Goal: Information Seeking & Learning: Learn about a topic

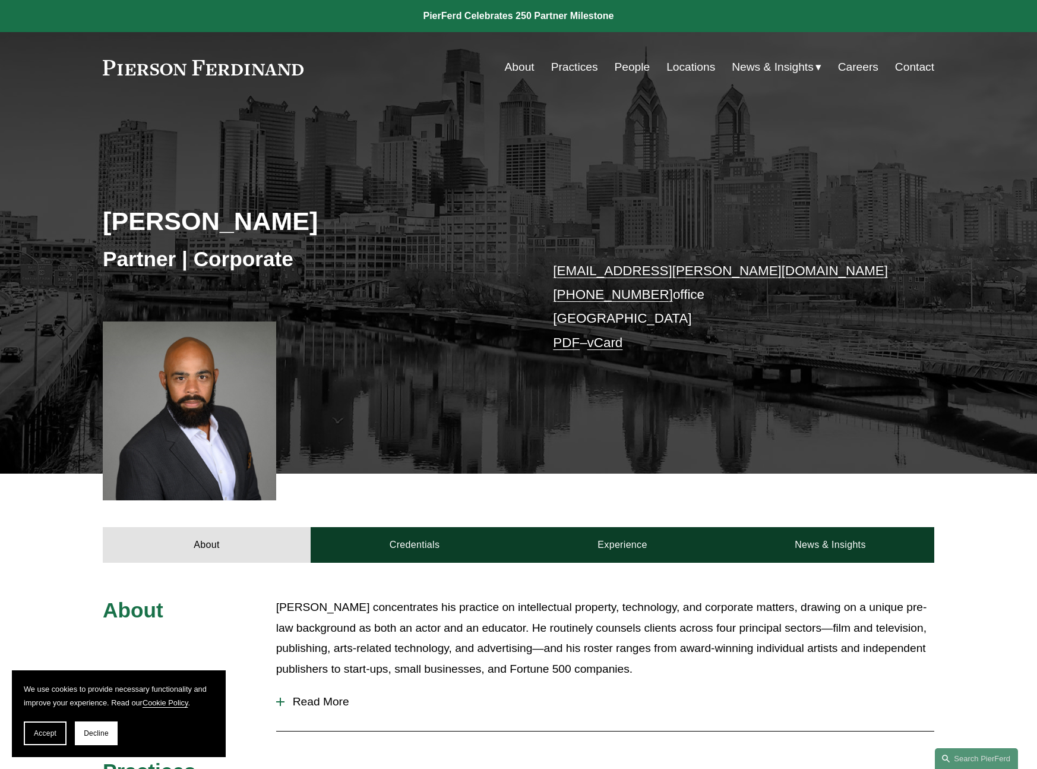
click at [632, 70] on link "People" at bounding box center [632, 67] width 36 height 23
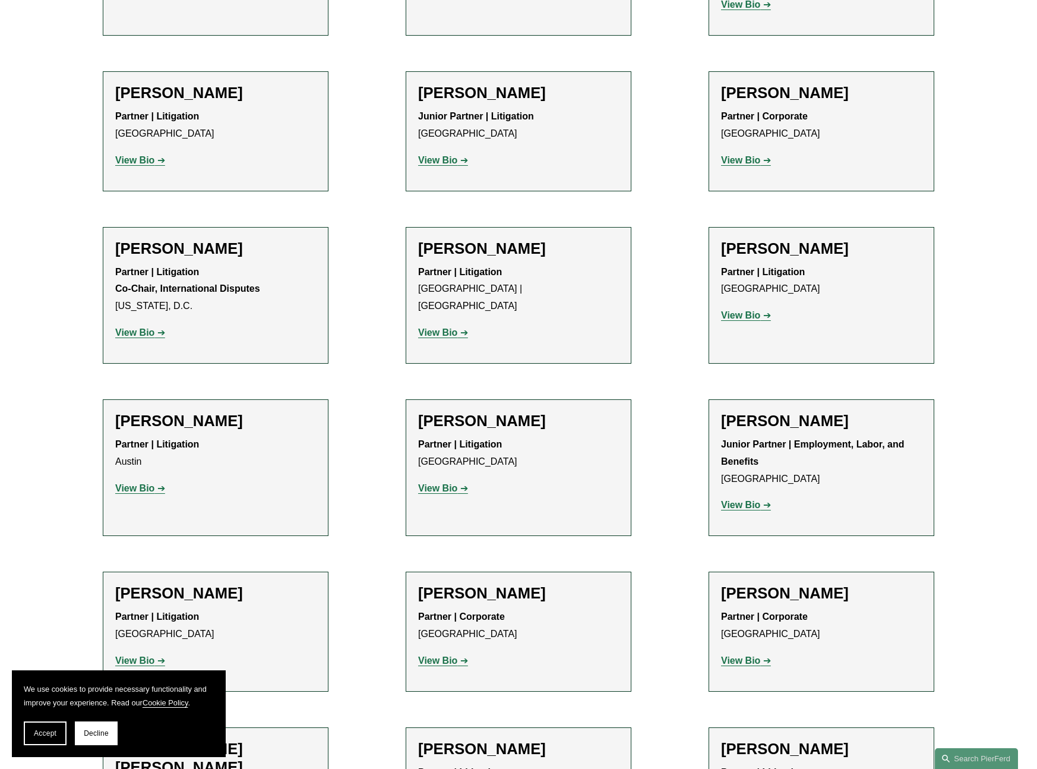
scroll to position [2223, 0]
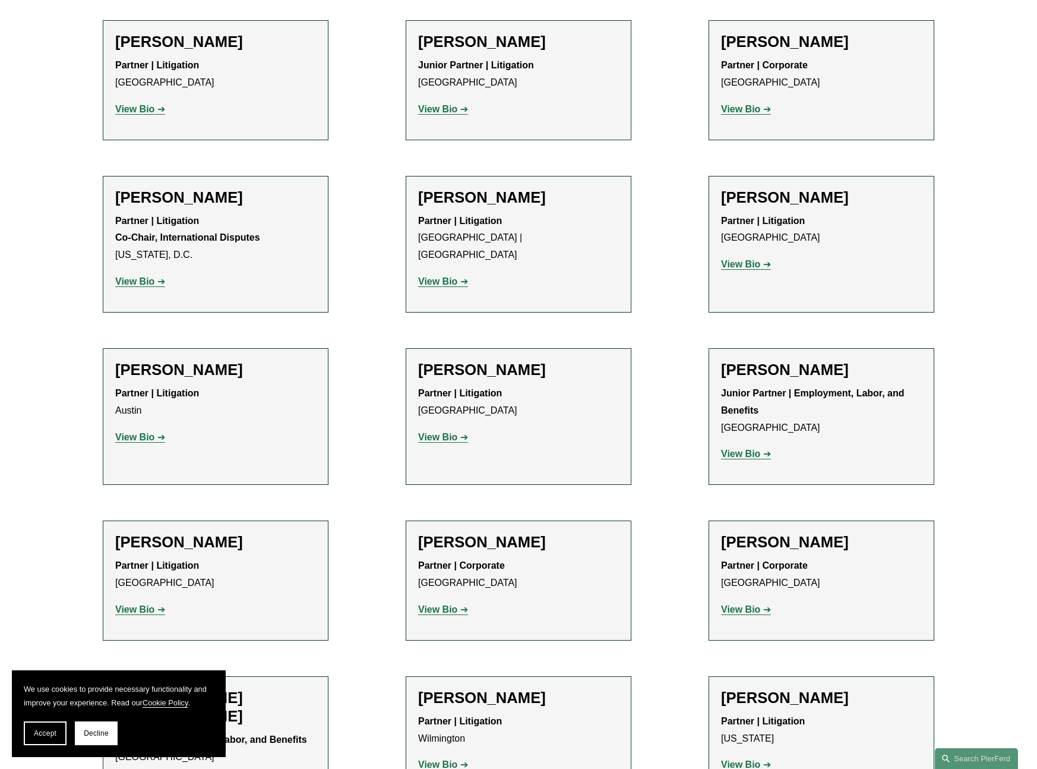
click at [446, 276] on strong "View Bio" at bounding box center [437, 281] width 39 height 10
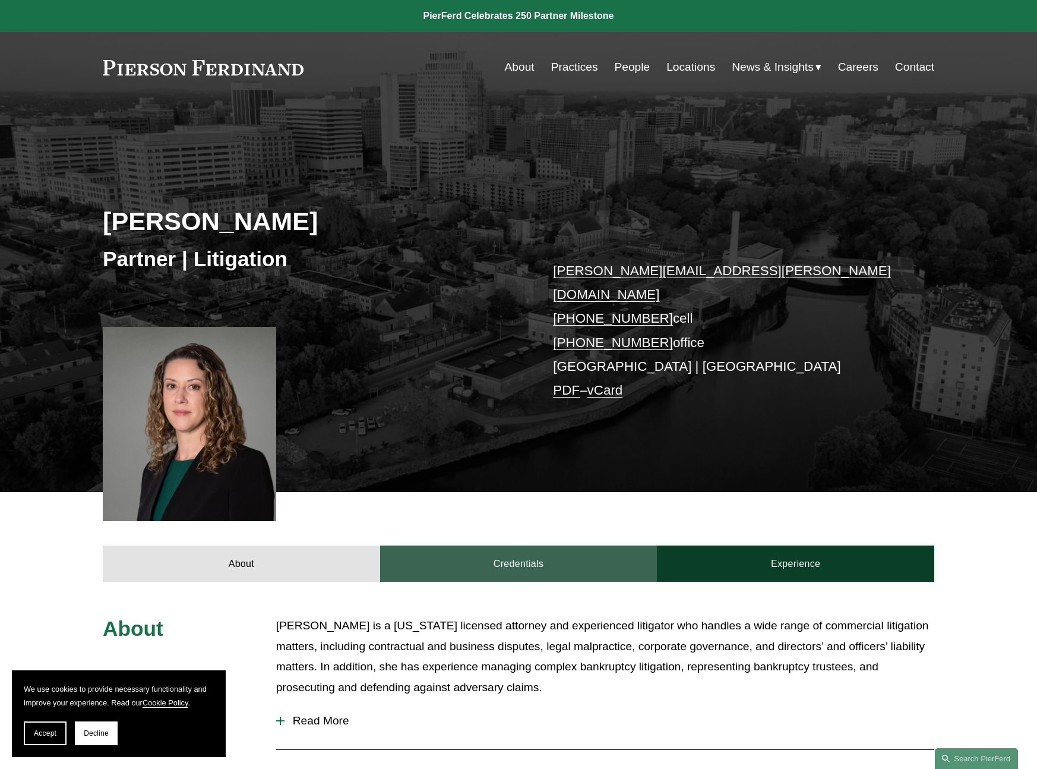
click at [525, 545] on link "Credentials" at bounding box center [518, 563] width 277 height 36
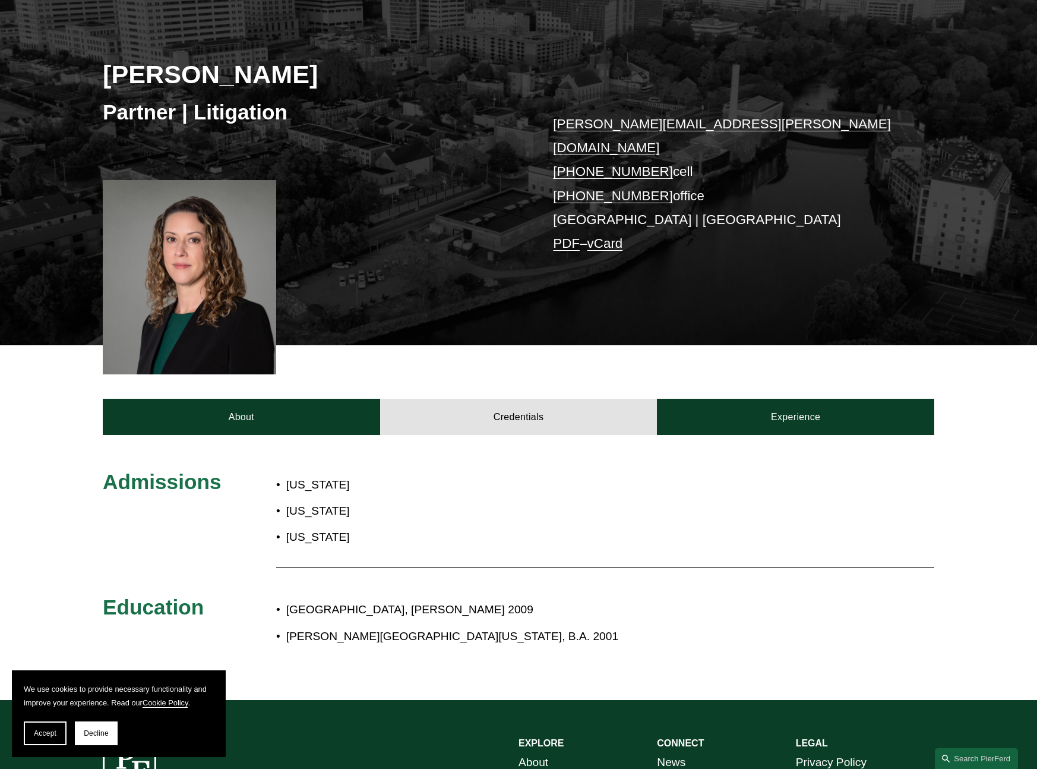
scroll to position [203, 0]
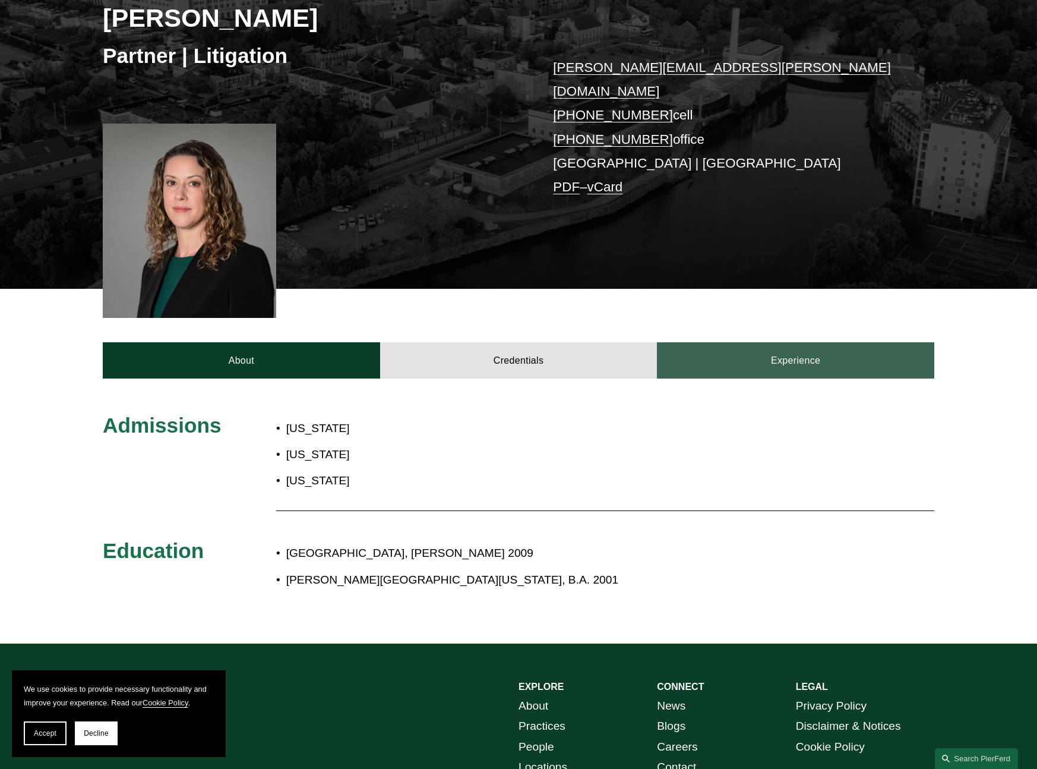
click at [757, 345] on link "Experience" at bounding box center [795, 360] width 277 height 36
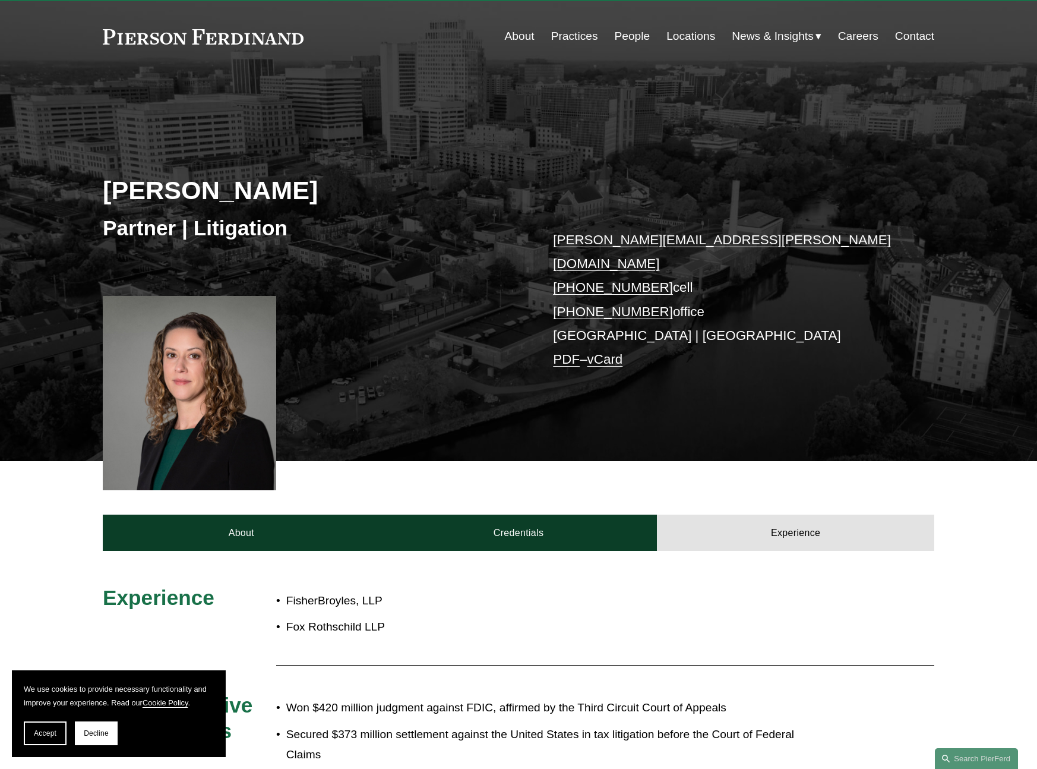
scroll to position [0, 0]
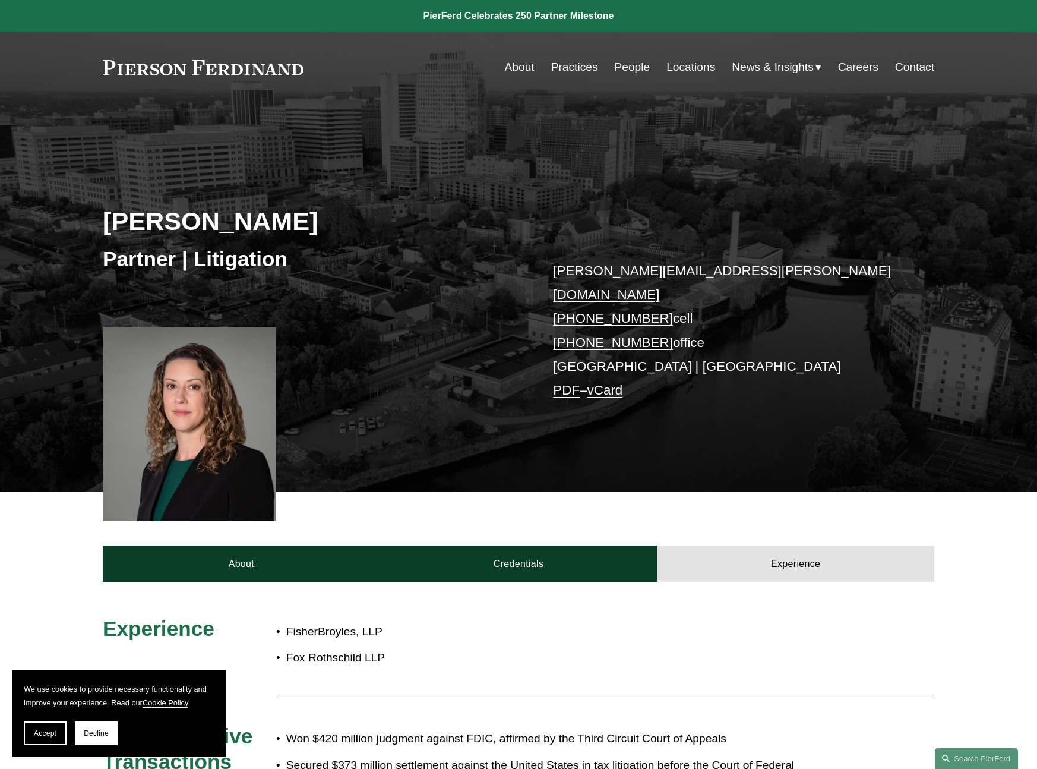
click at [699, 70] on link "Locations" at bounding box center [691, 67] width 49 height 23
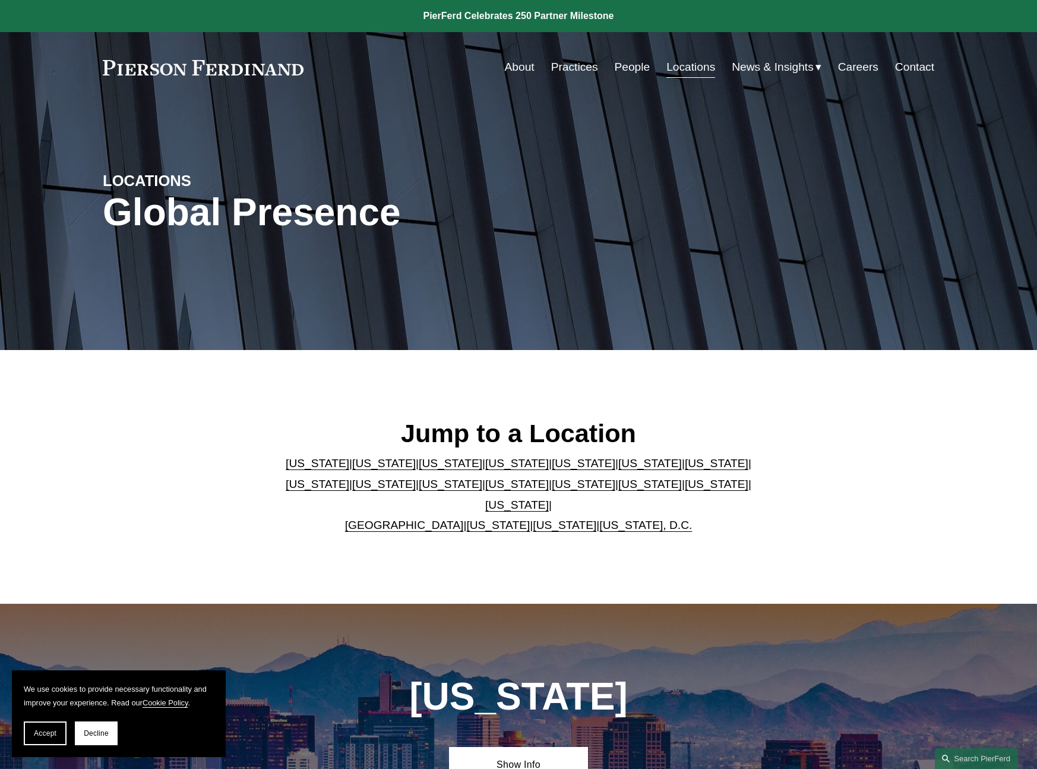
click at [685, 490] on link "[US_STATE]" at bounding box center [717, 484] width 64 height 12
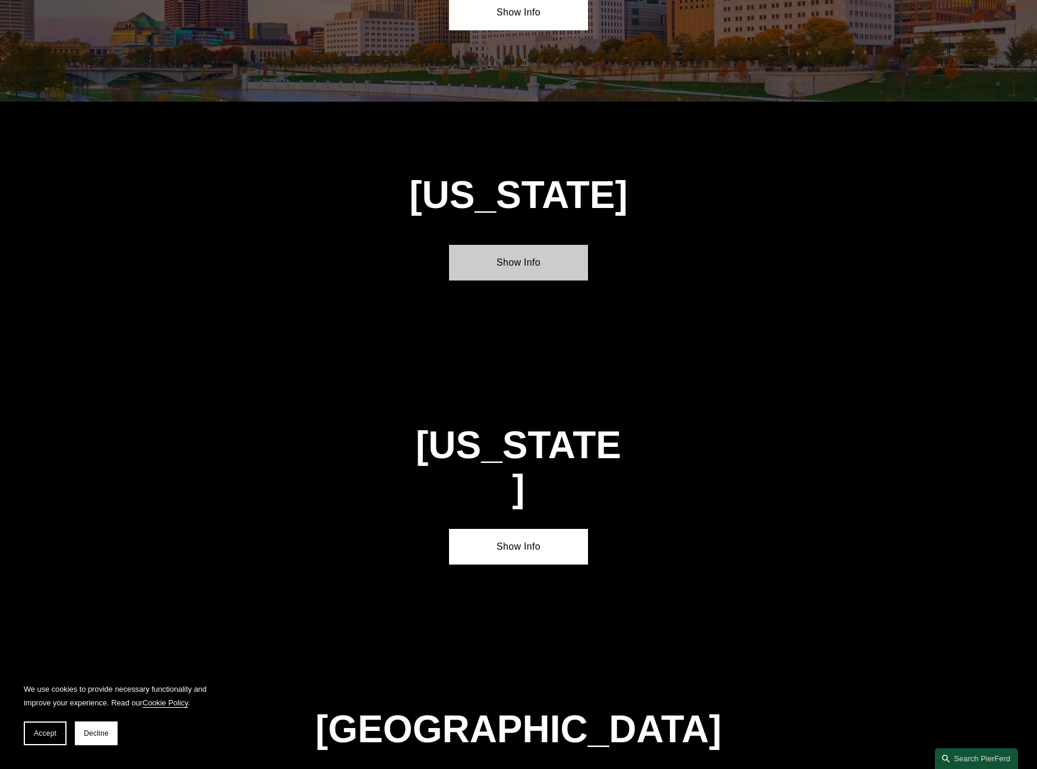
scroll to position [3859, 0]
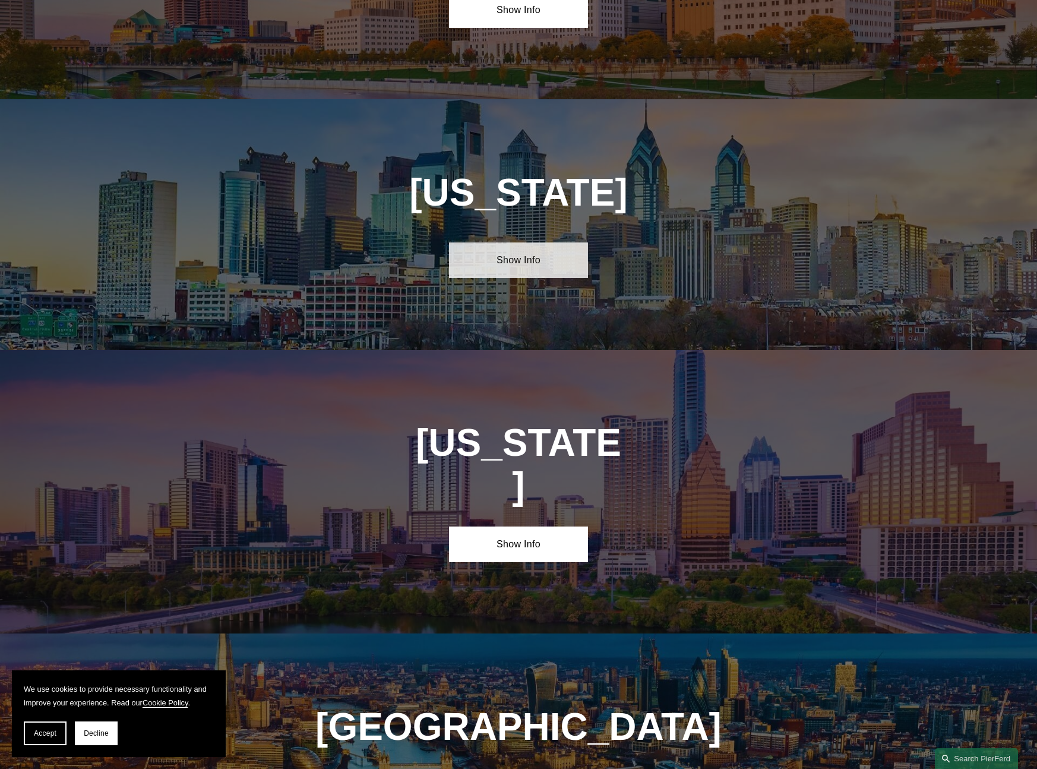
click at [529, 242] on link "Show Info" at bounding box center [518, 260] width 138 height 36
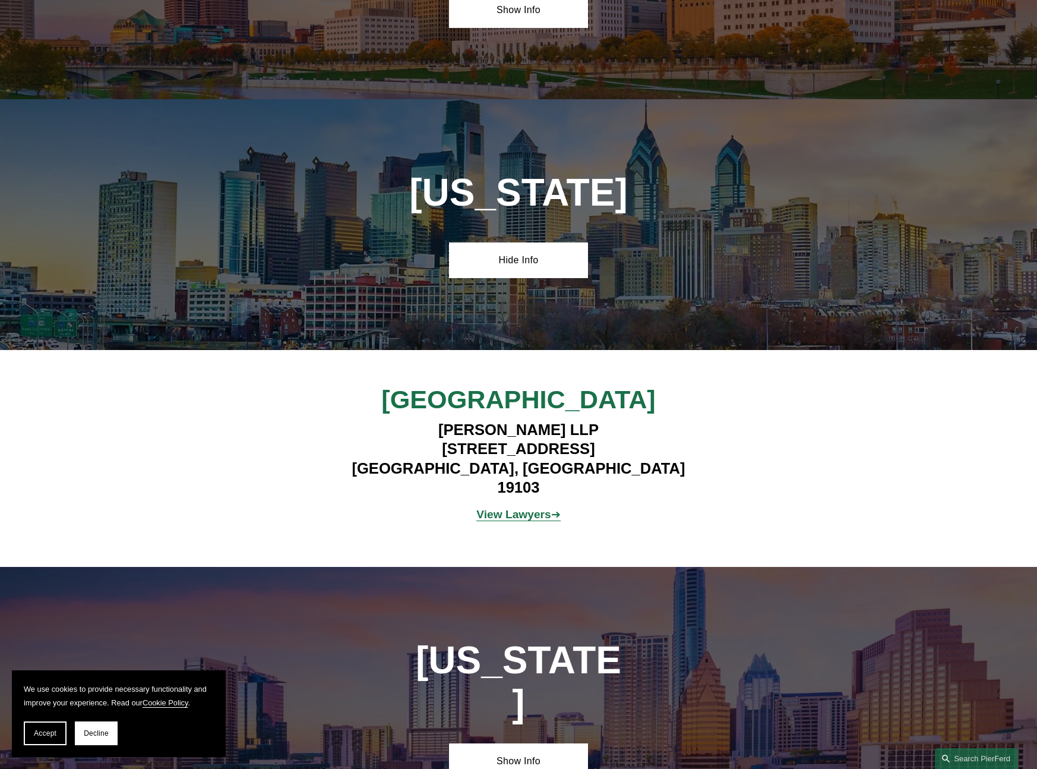
click at [498, 508] on strong "View Lawyers" at bounding box center [514, 514] width 75 height 12
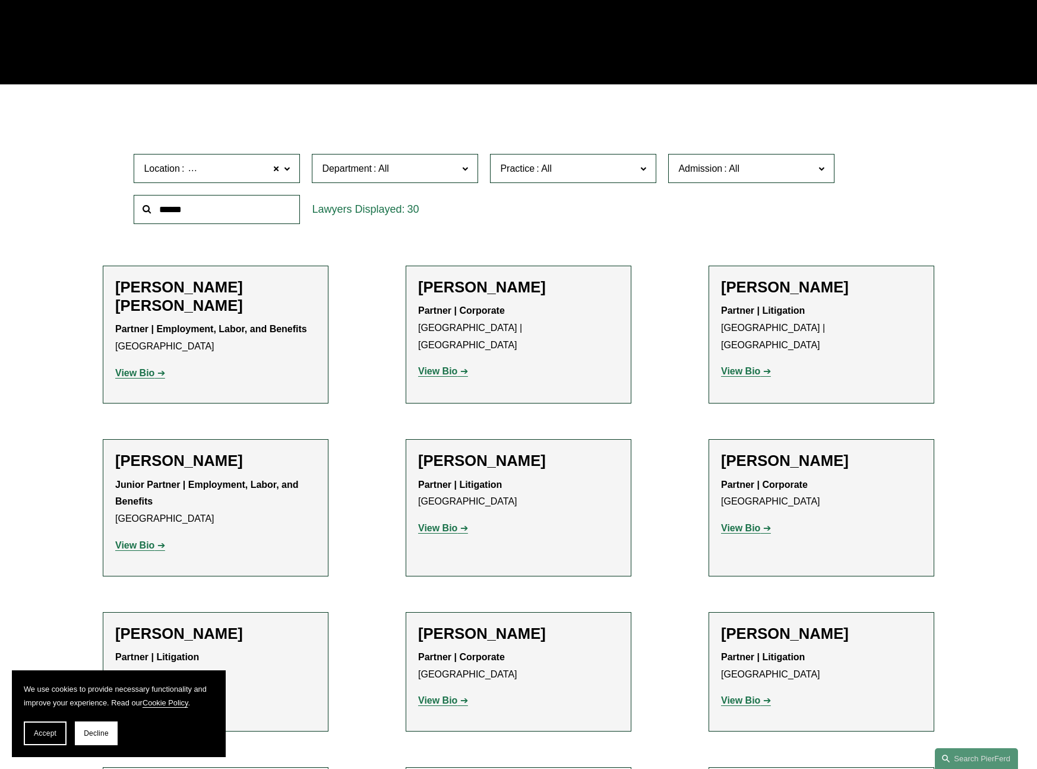
scroll to position [271, 0]
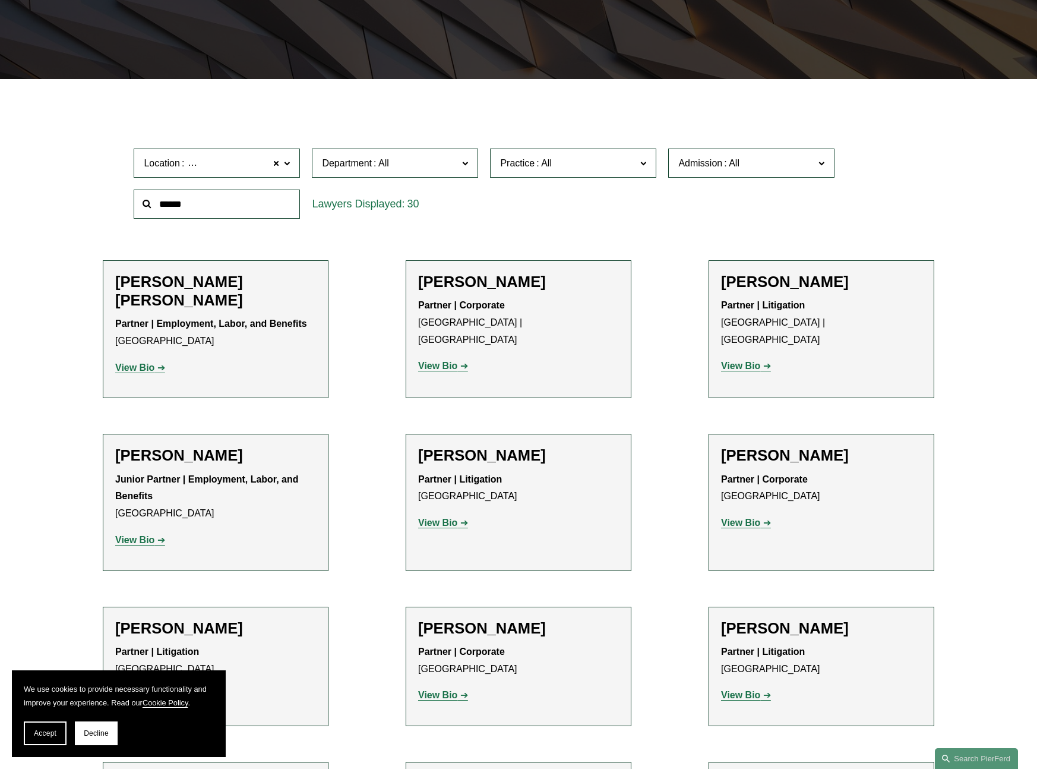
click at [127, 373] on strong "View Bio" at bounding box center [134, 367] width 39 height 10
click at [452, 361] on strong "View Bio" at bounding box center [437, 366] width 39 height 10
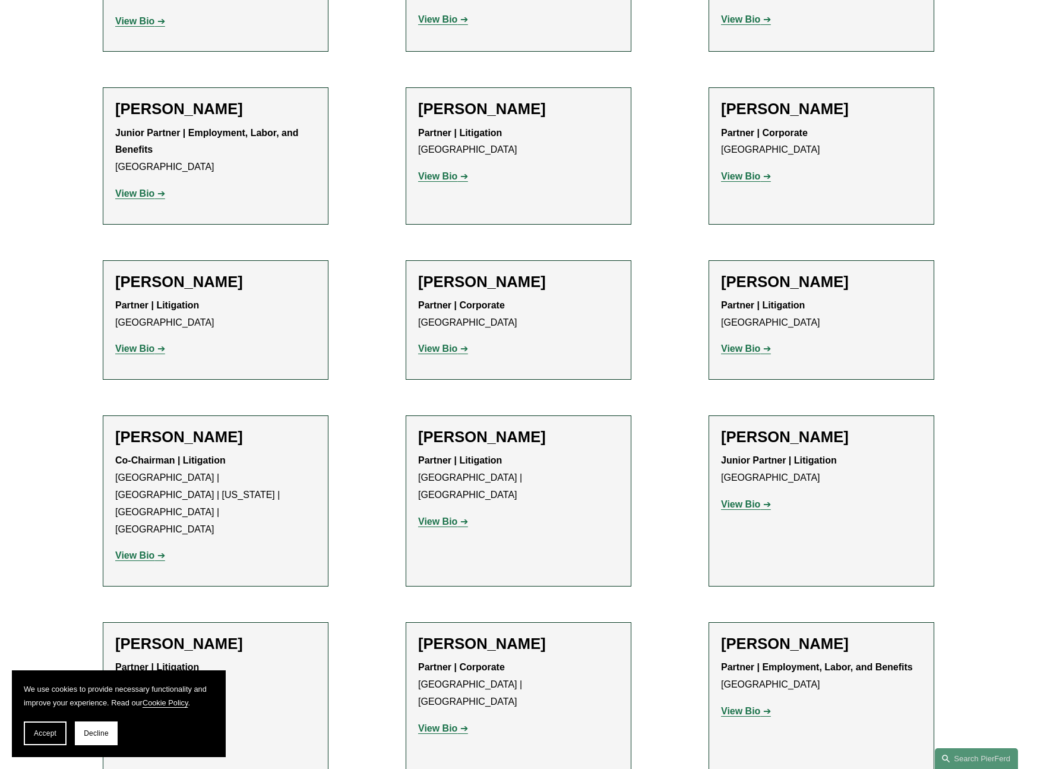
scroll to position [380, 0]
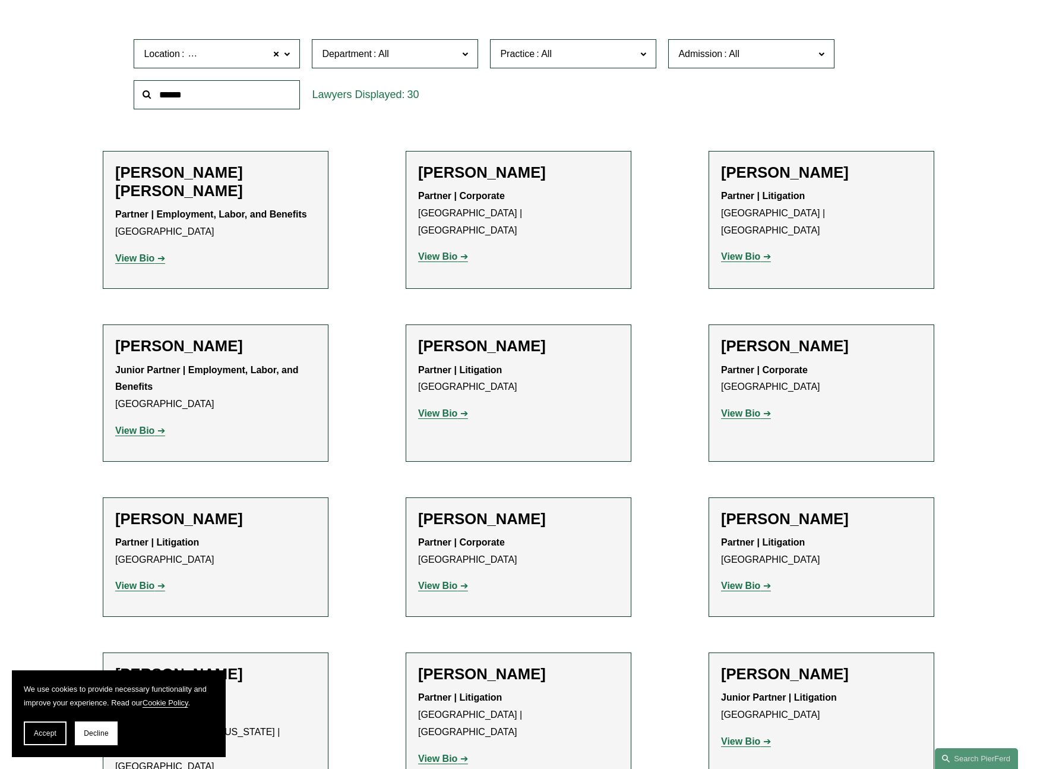
click at [748, 418] on strong "View Bio" at bounding box center [740, 413] width 39 height 10
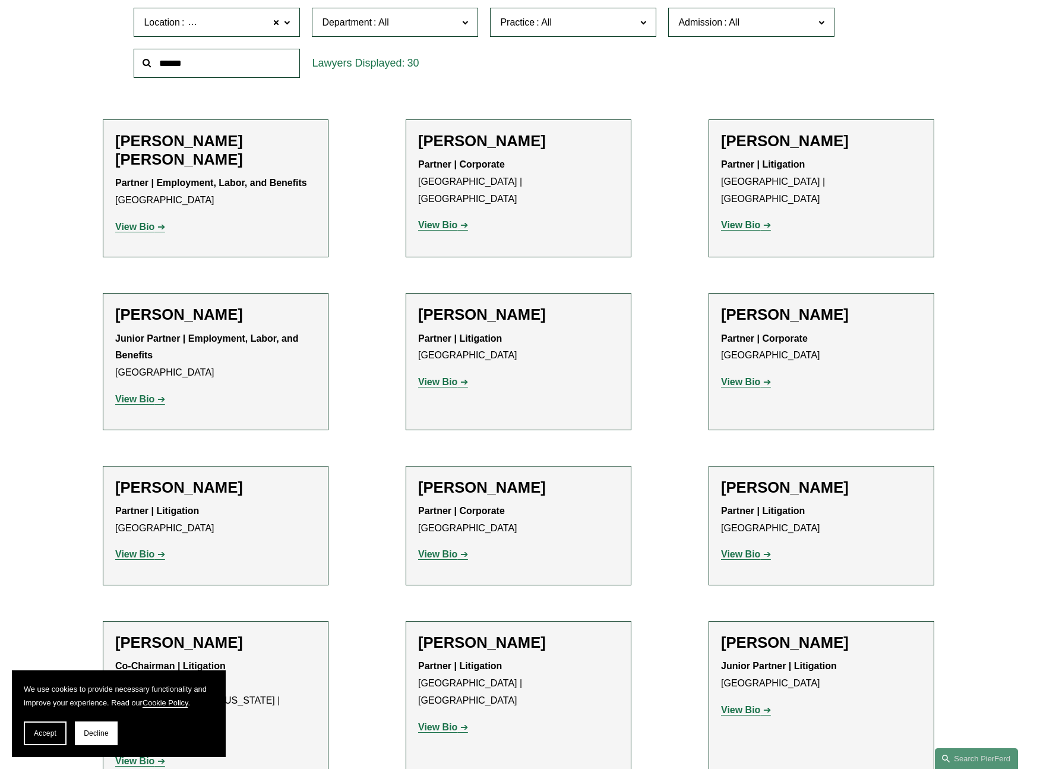
scroll to position [412, 0]
click at [456, 380] on strong "View Bio" at bounding box center [437, 381] width 39 height 10
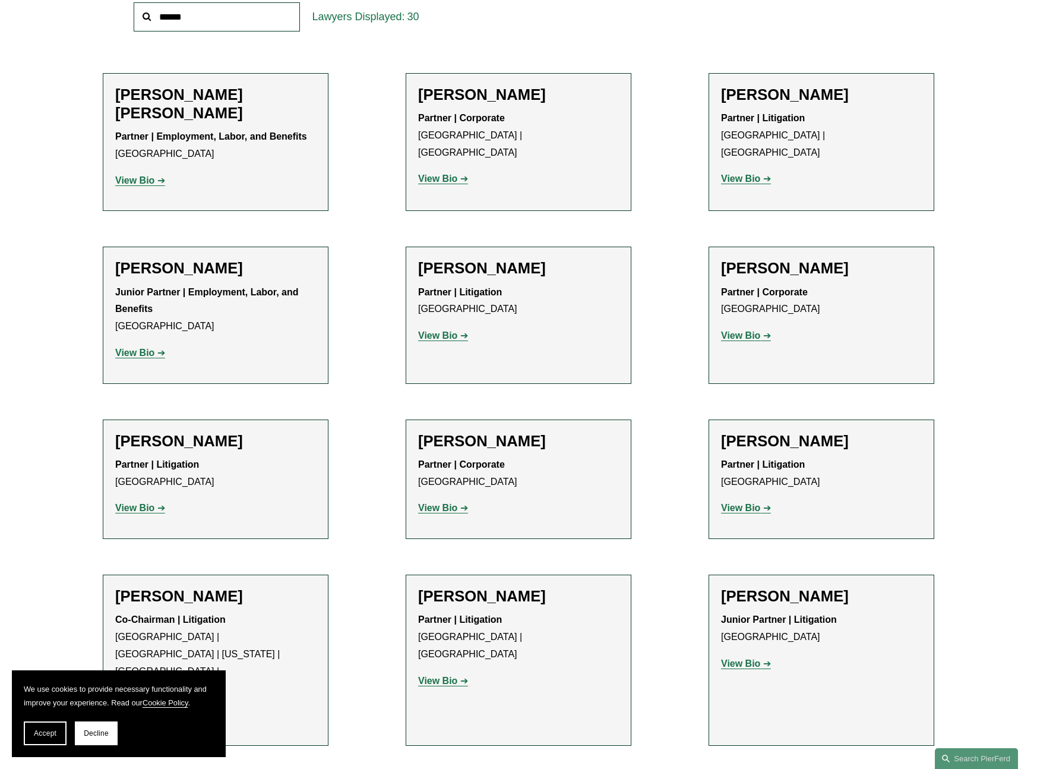
scroll to position [638, 0]
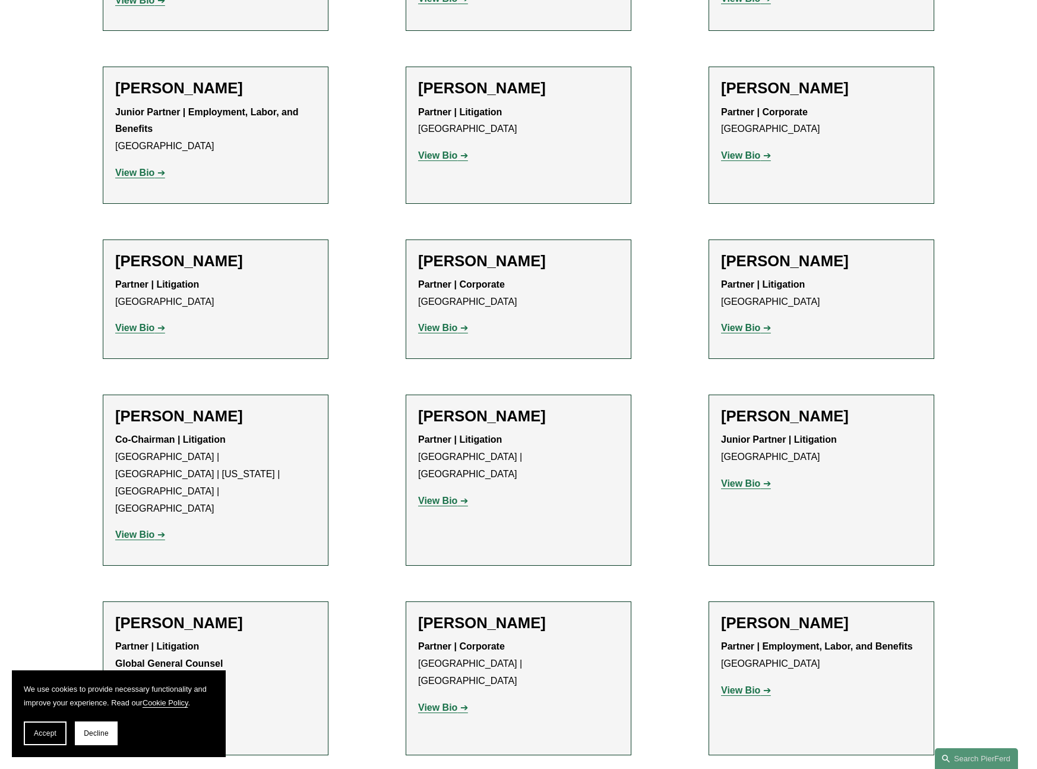
click at [136, 329] on strong "View Bio" at bounding box center [134, 328] width 39 height 10
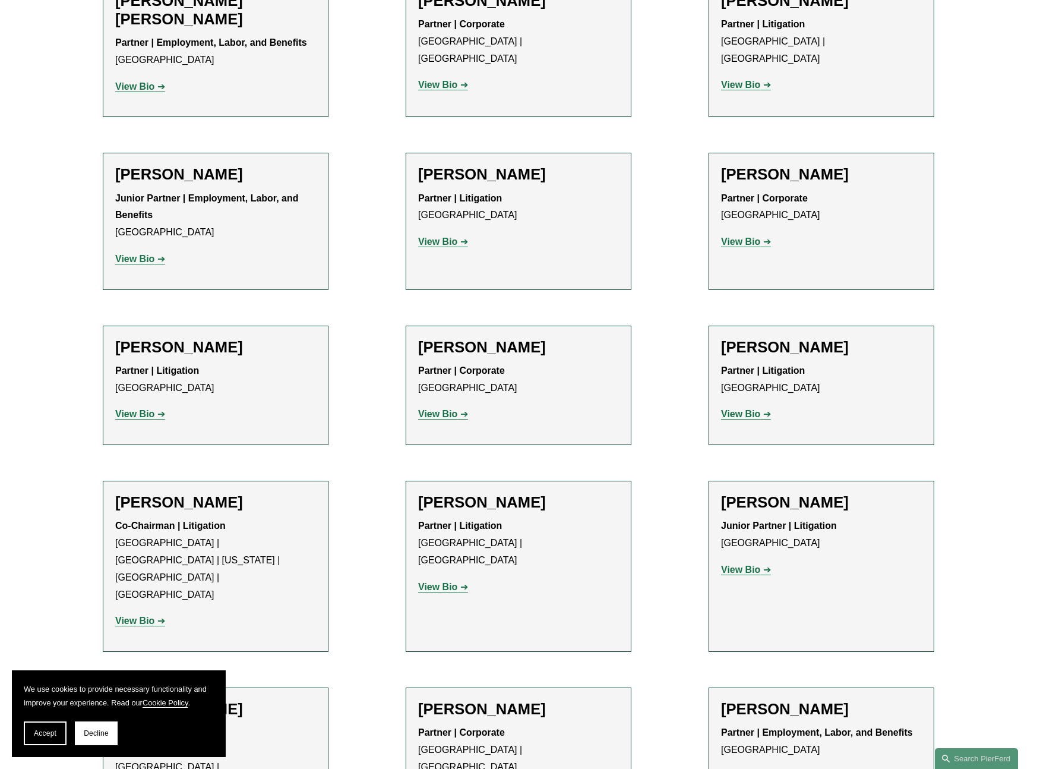
scroll to position [551, 0]
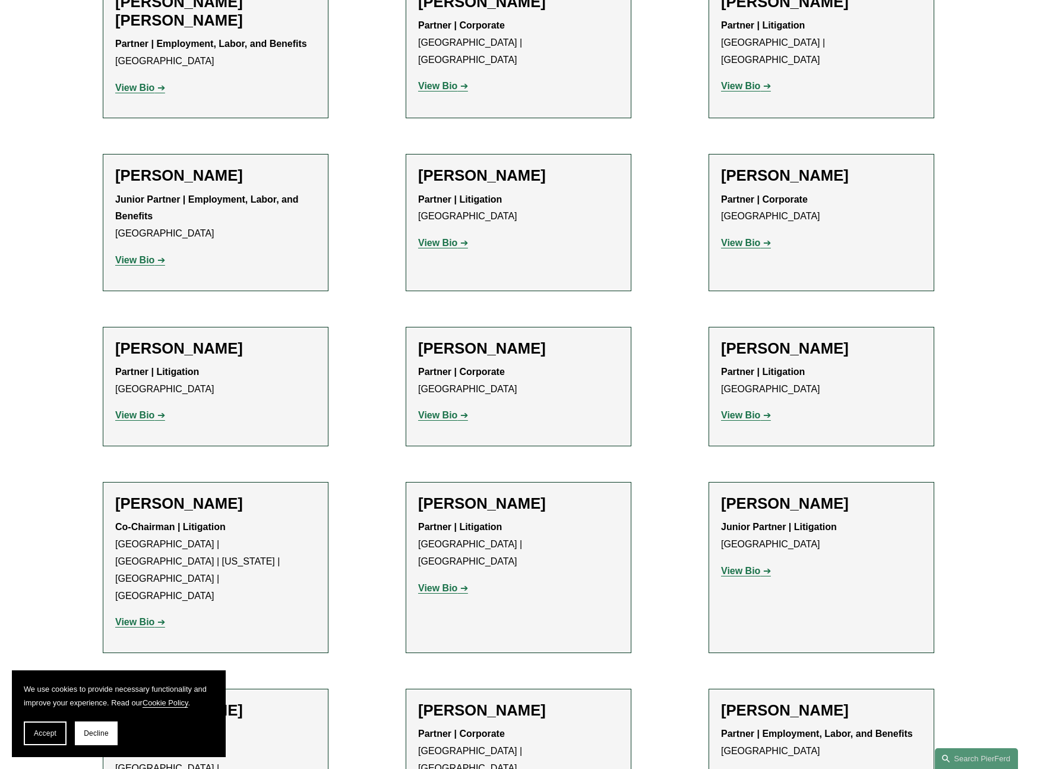
click at [745, 241] on strong "View Bio" at bounding box center [740, 243] width 39 height 10
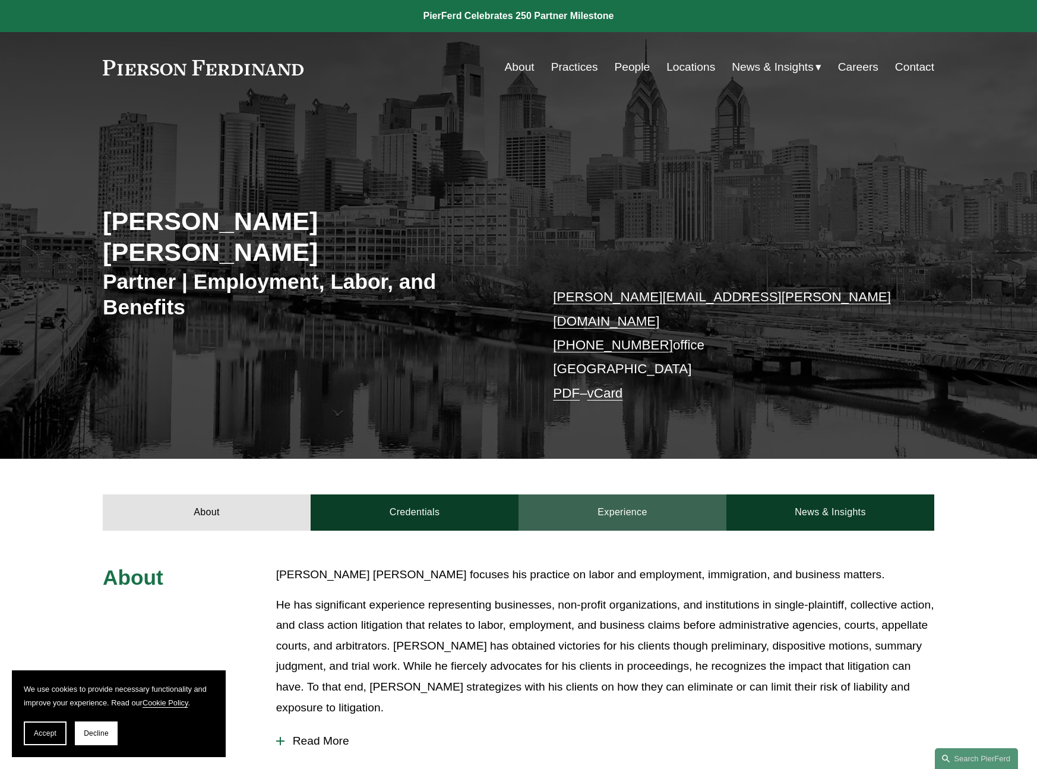
click at [605, 494] on link "Experience" at bounding box center [623, 512] width 208 height 36
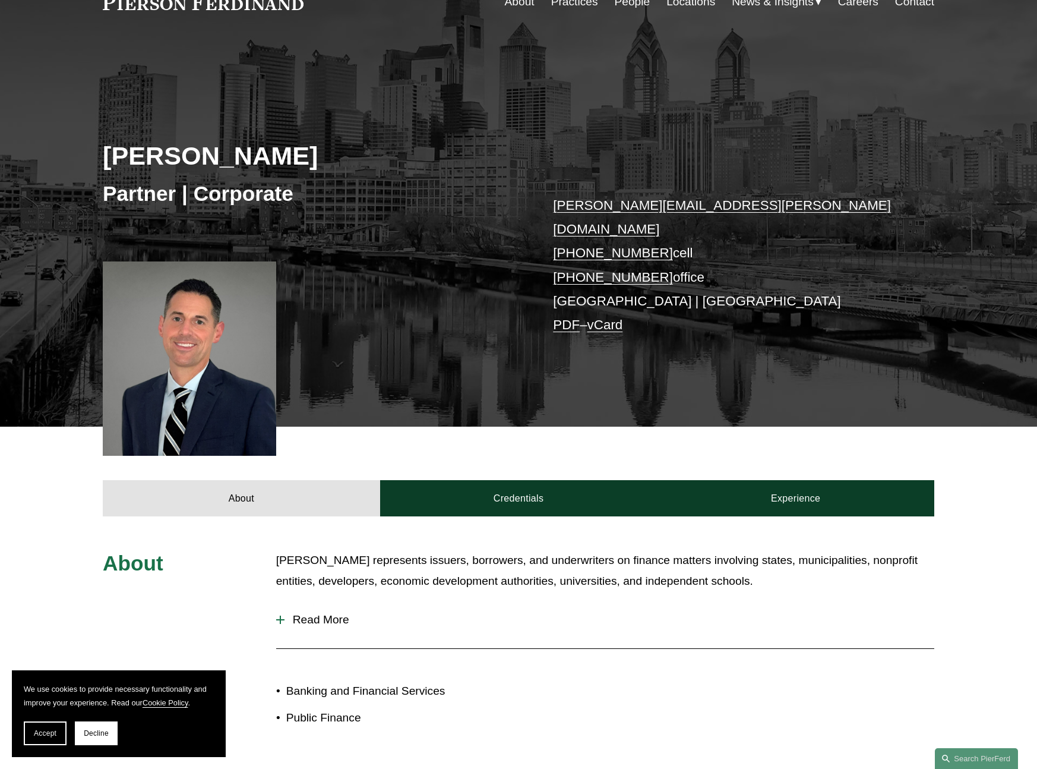
scroll to position [215, 0]
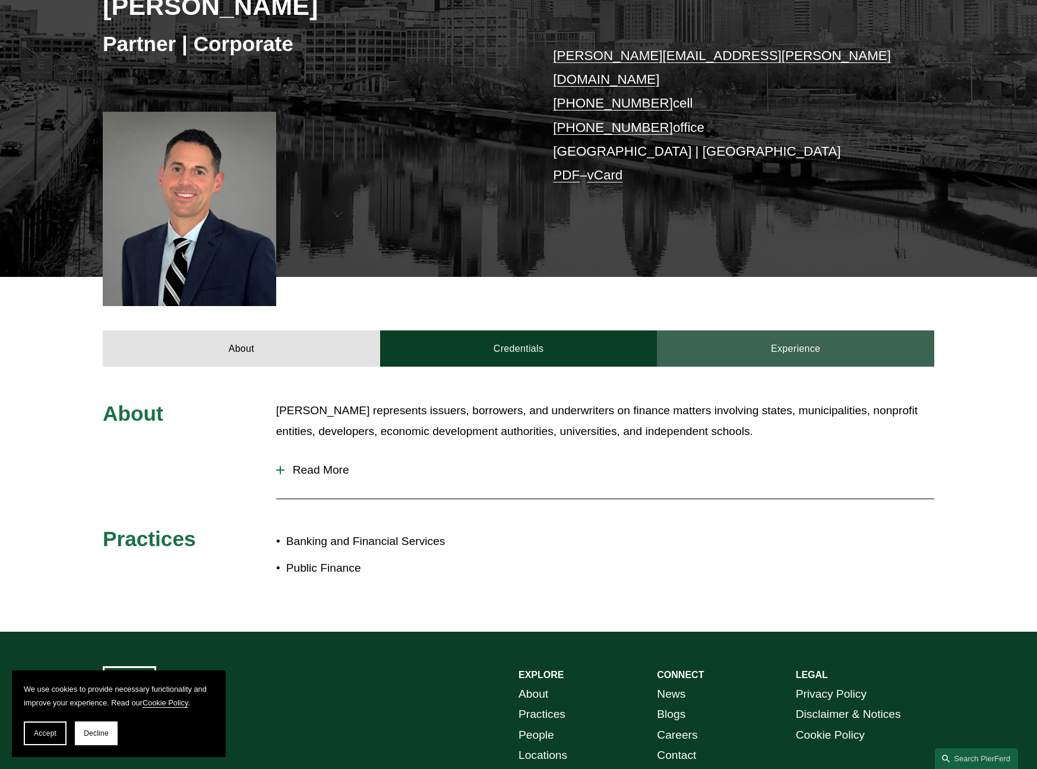
click at [819, 331] on link "Experience" at bounding box center [795, 348] width 277 height 36
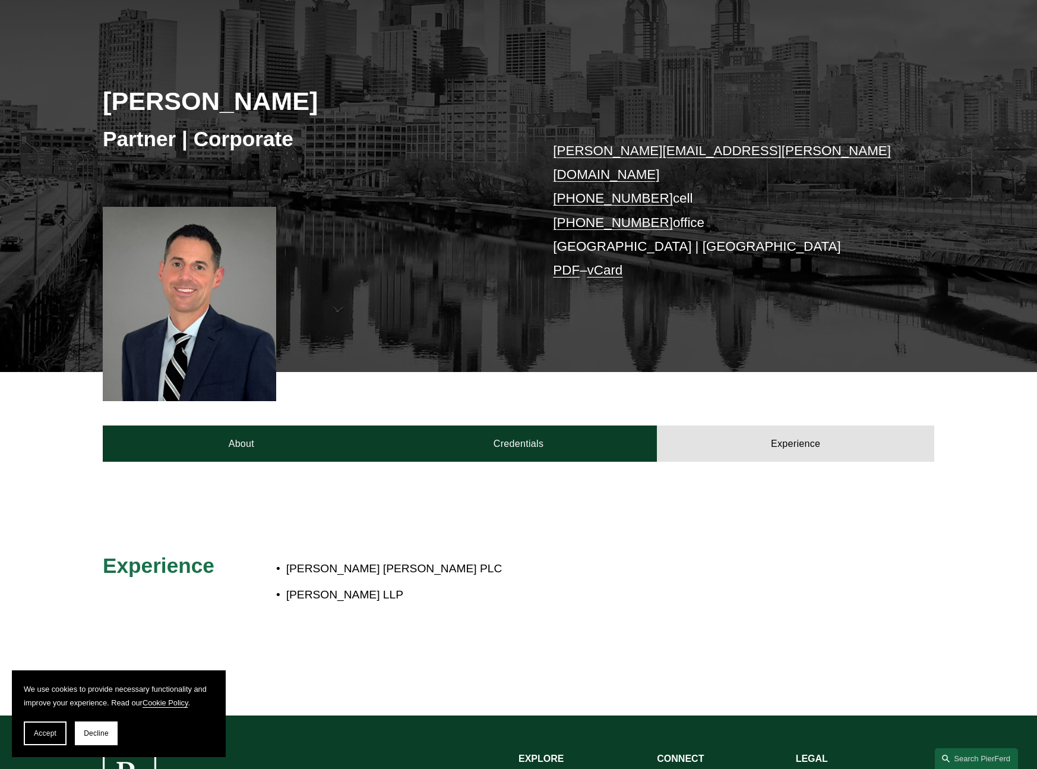
scroll to position [0, 0]
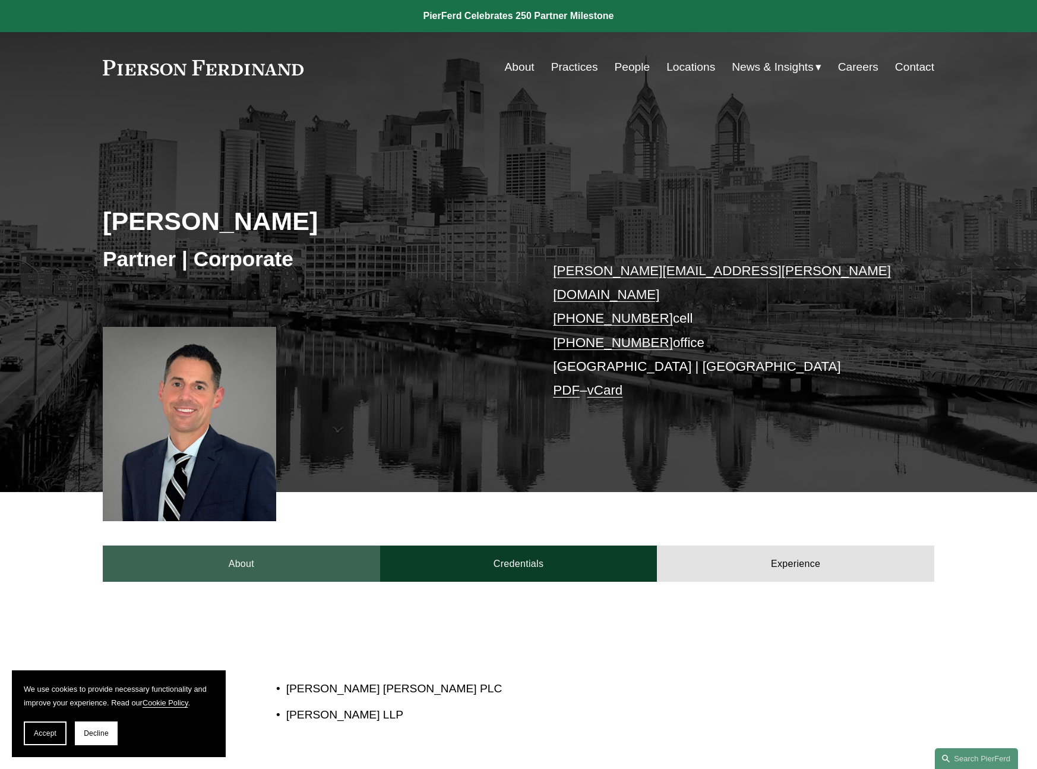
click at [245, 545] on link "About" at bounding box center [241, 563] width 277 height 36
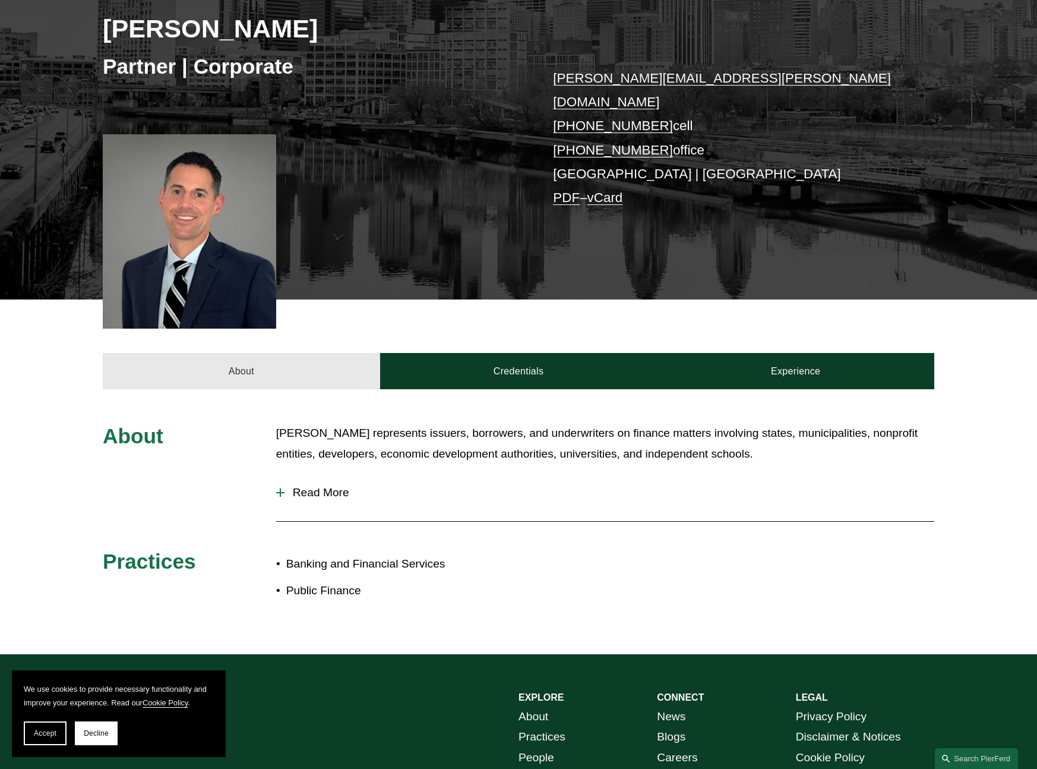
scroll to position [193, 0]
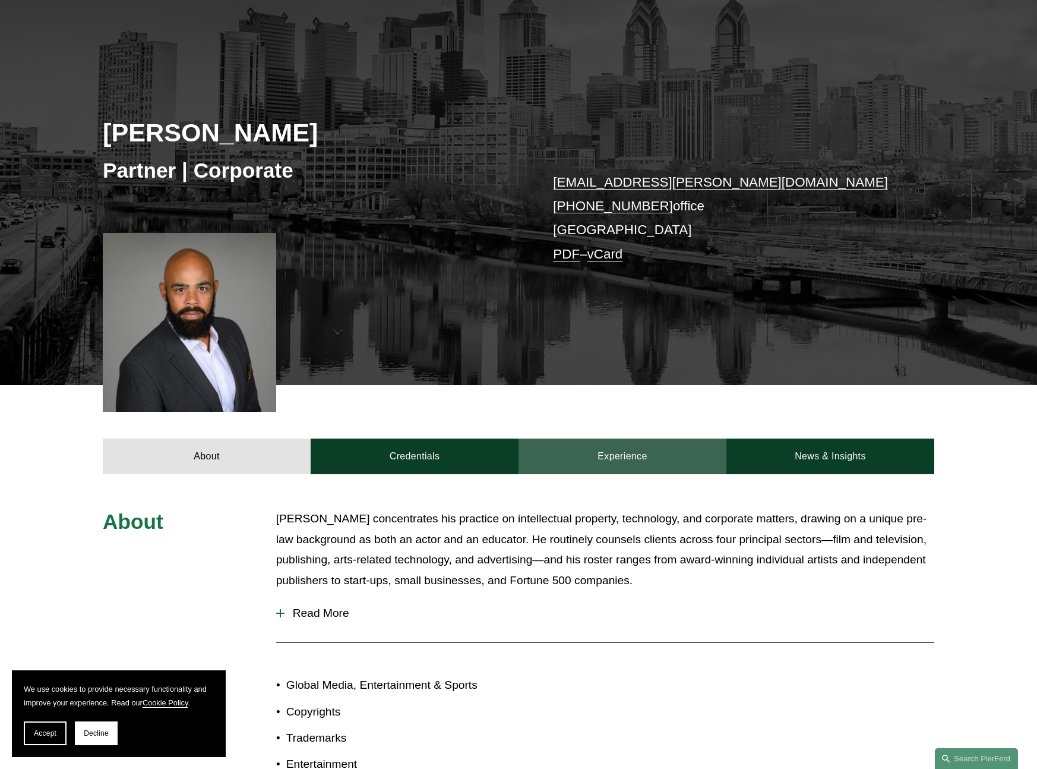
click at [648, 449] on link "Experience" at bounding box center [623, 457] width 208 height 36
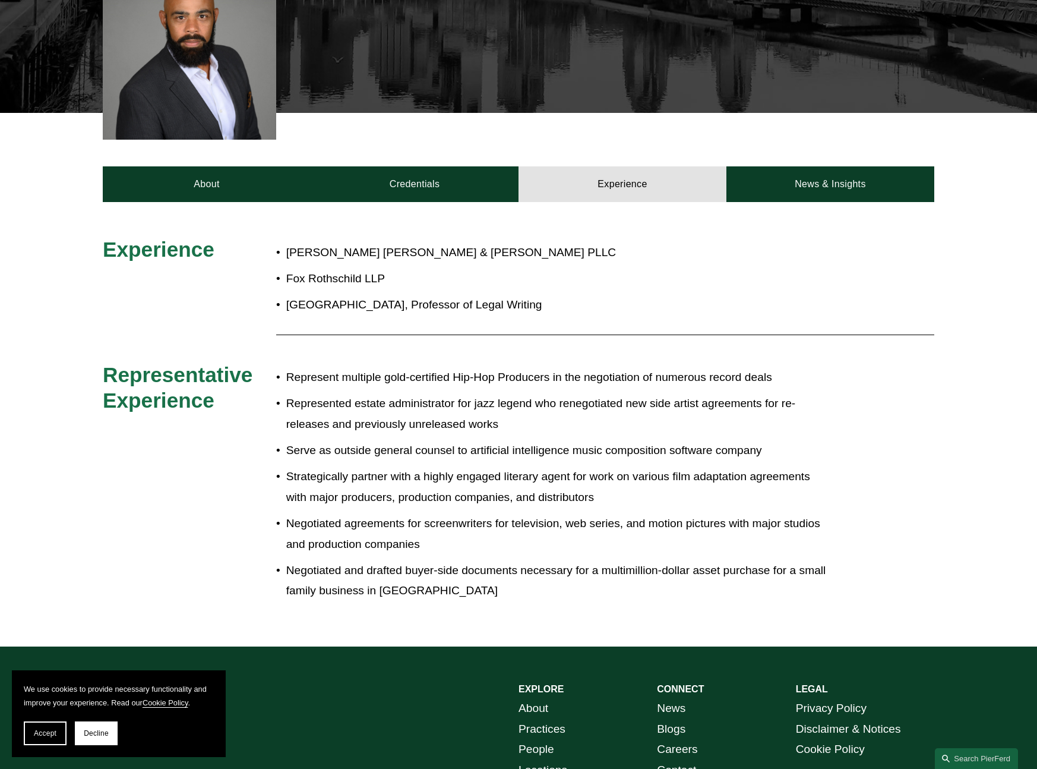
scroll to position [368, 0]
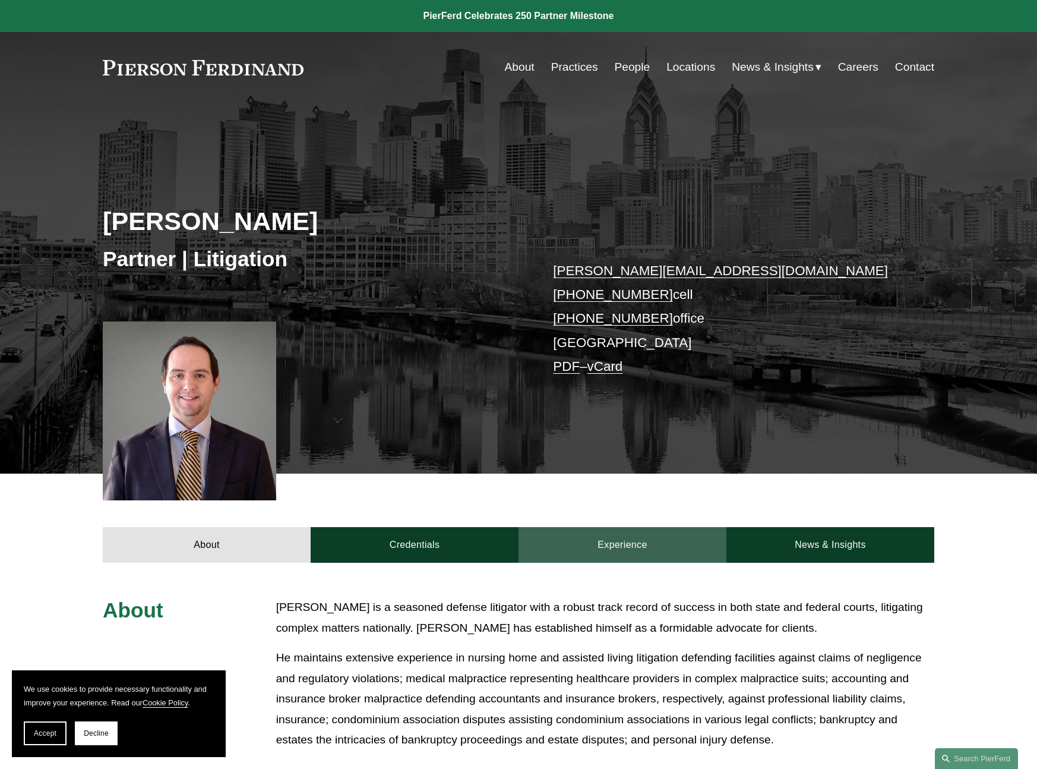
click at [615, 547] on link "Experience" at bounding box center [623, 545] width 208 height 36
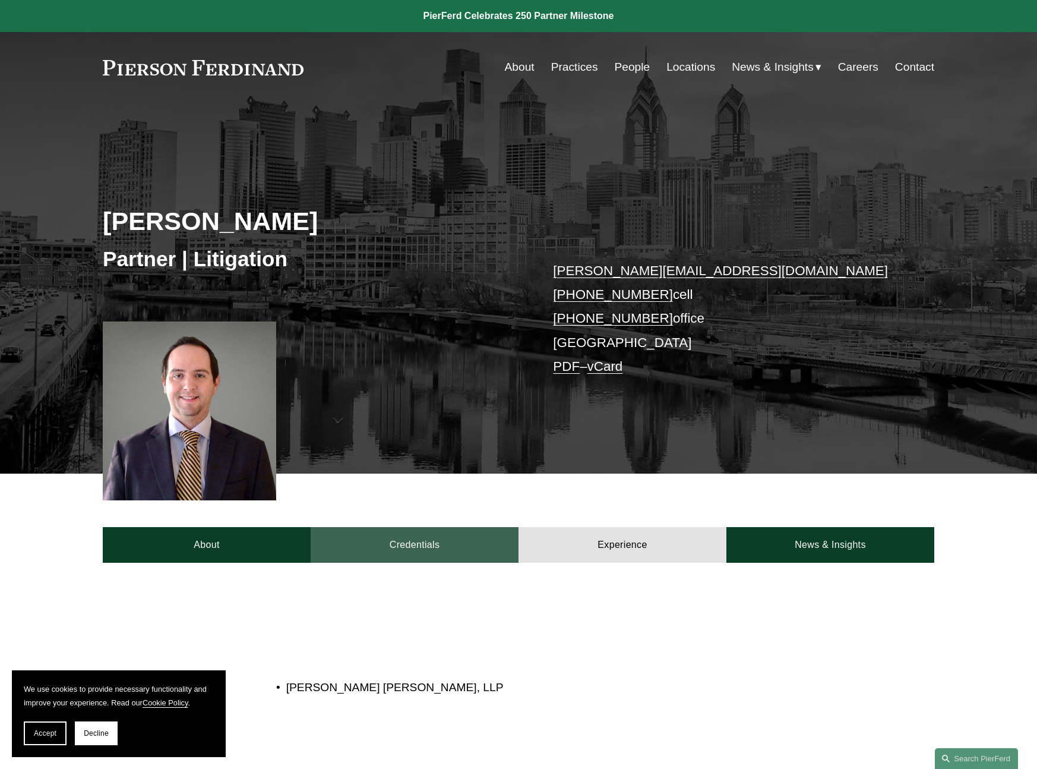
scroll to position [102, 0]
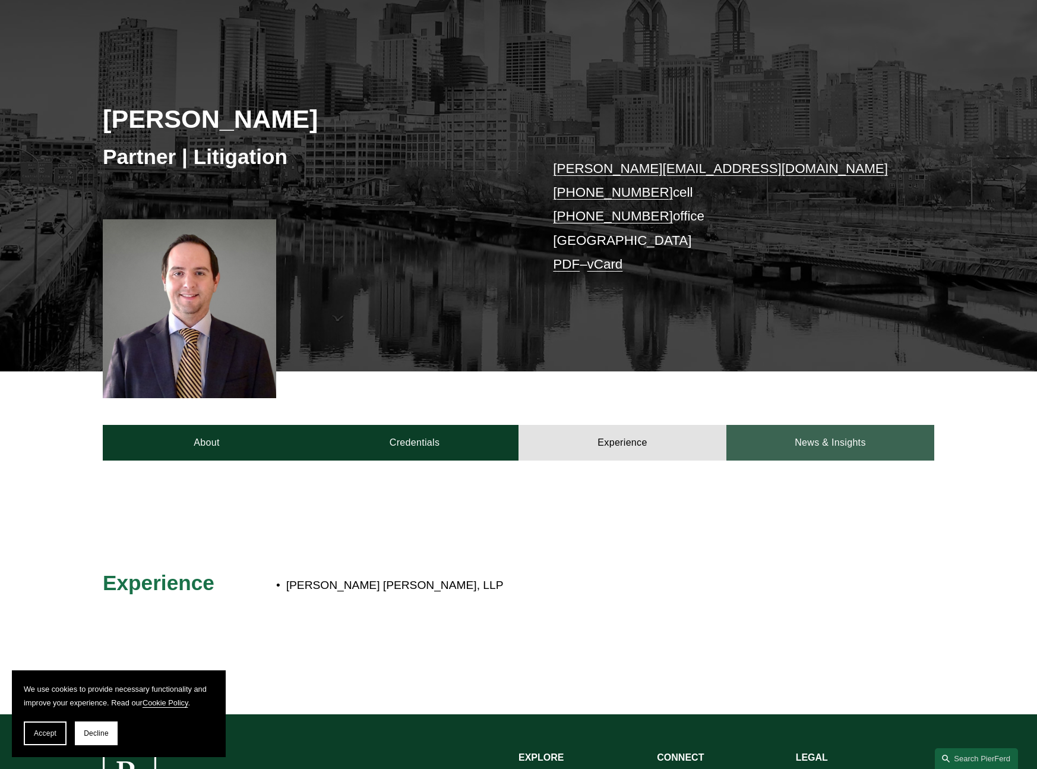
click at [812, 443] on link "News & Insights" at bounding box center [831, 443] width 208 height 36
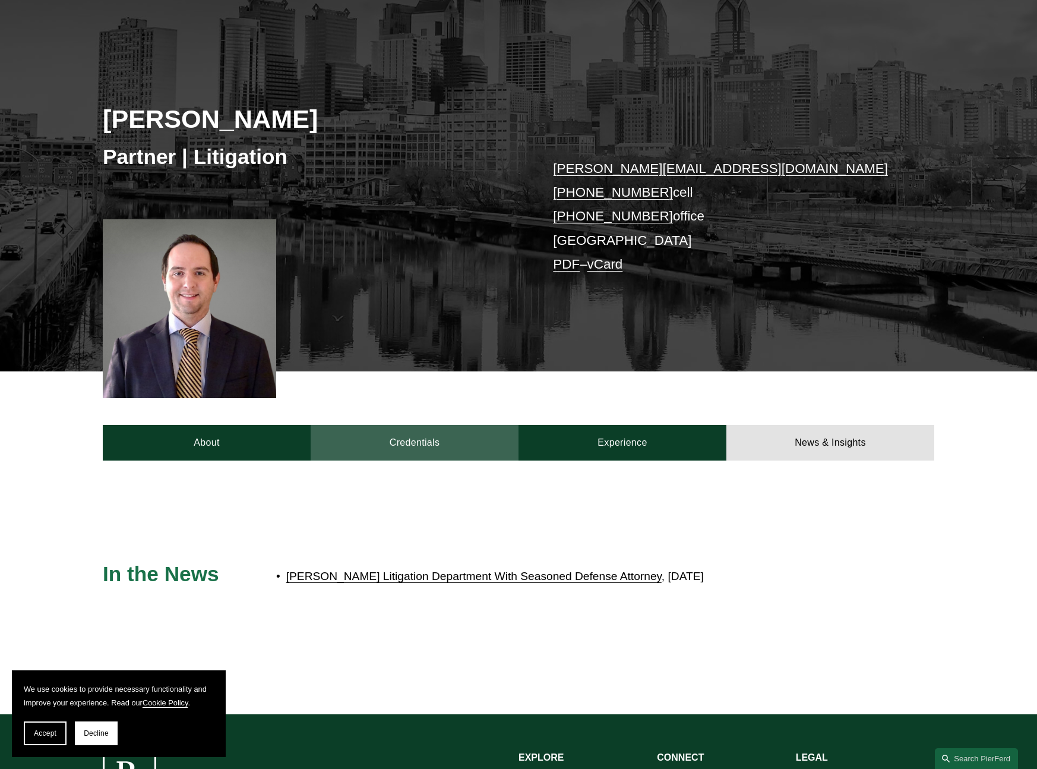
click at [460, 441] on link "Credentials" at bounding box center [415, 443] width 208 height 36
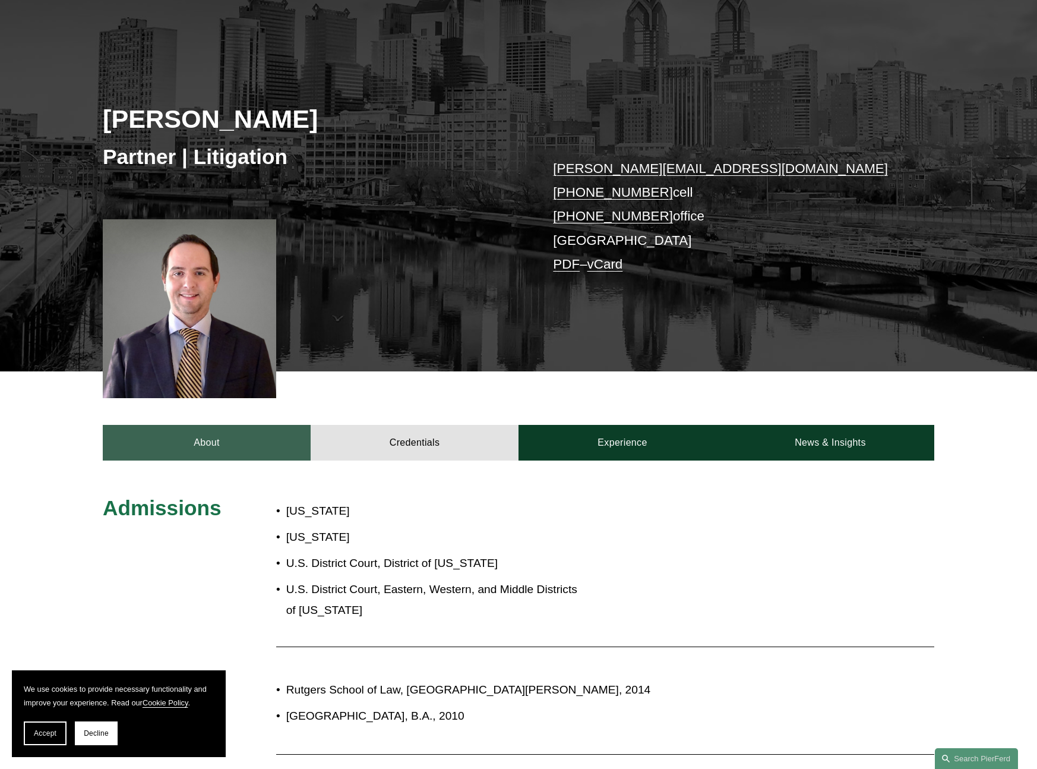
click at [244, 437] on link "About" at bounding box center [207, 443] width 208 height 36
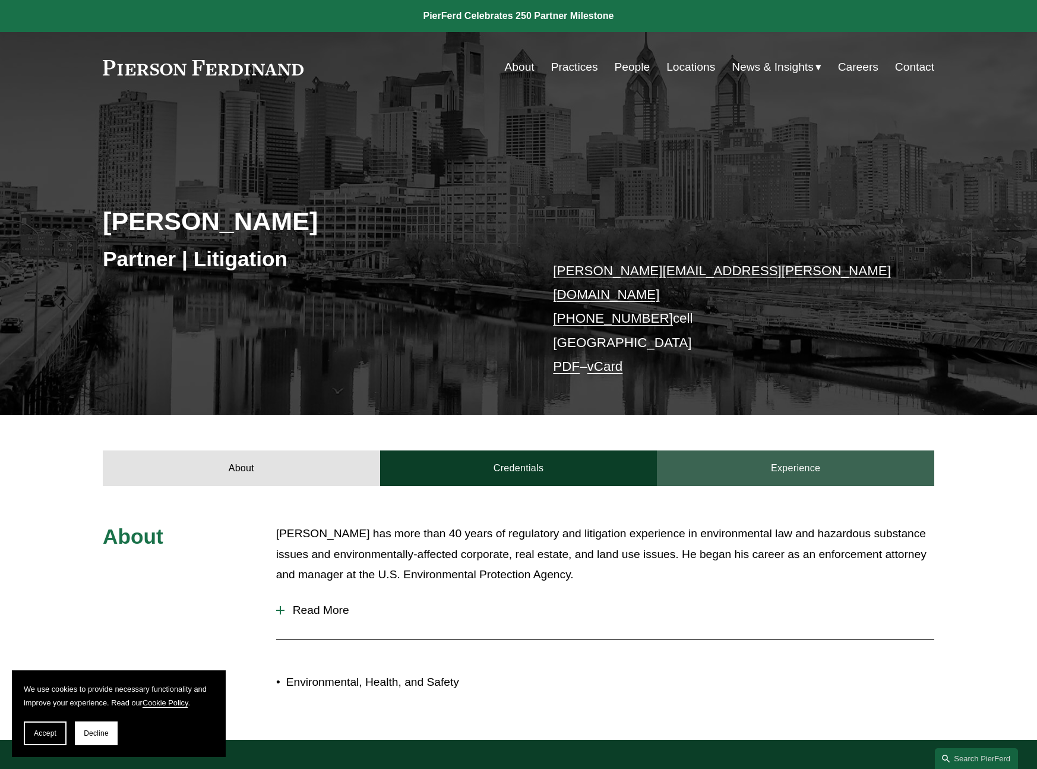
click at [762, 455] on link "Experience" at bounding box center [795, 468] width 277 height 36
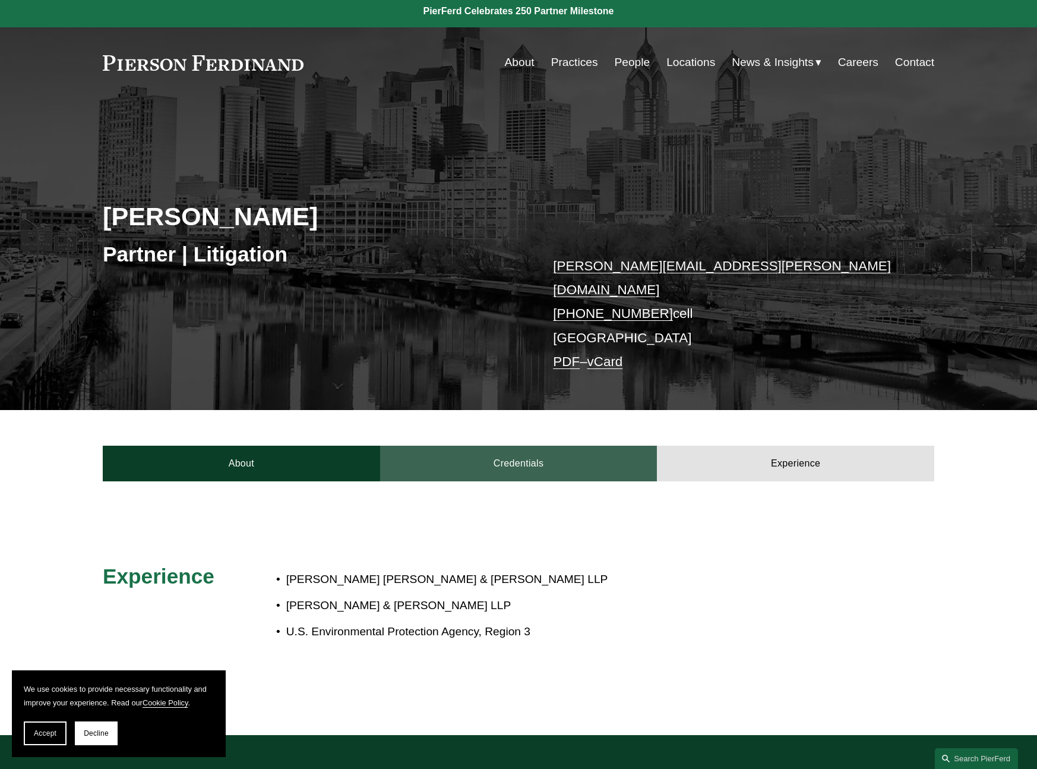
scroll to position [225, 0]
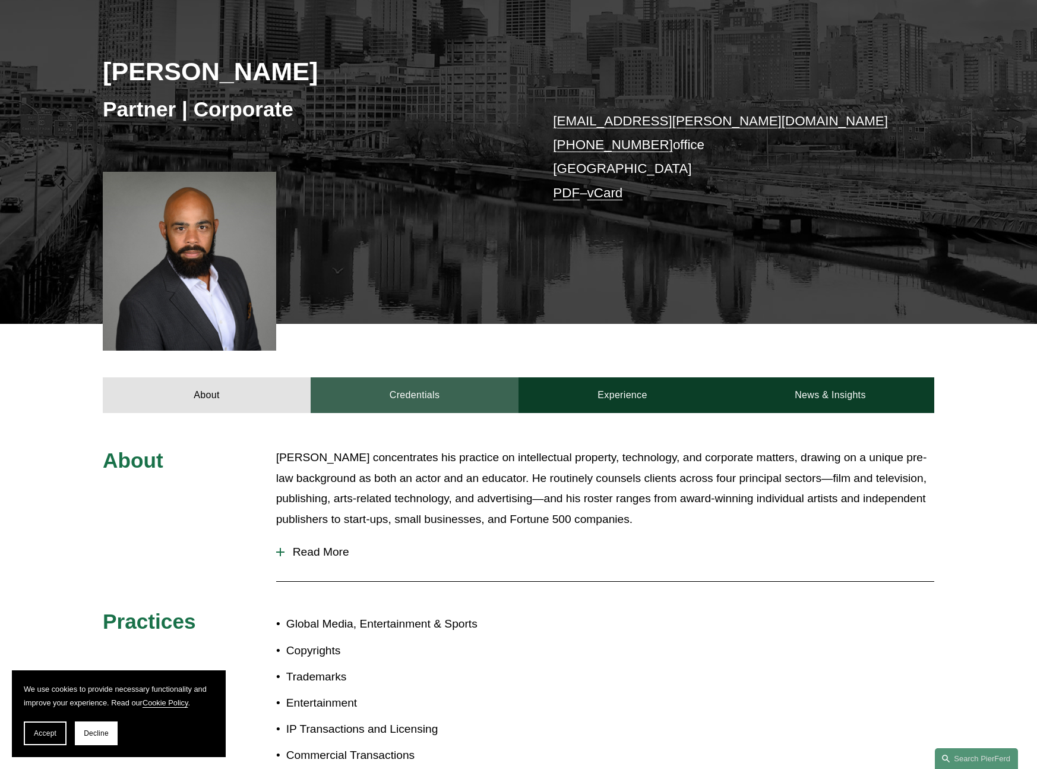
scroll to position [150, 0]
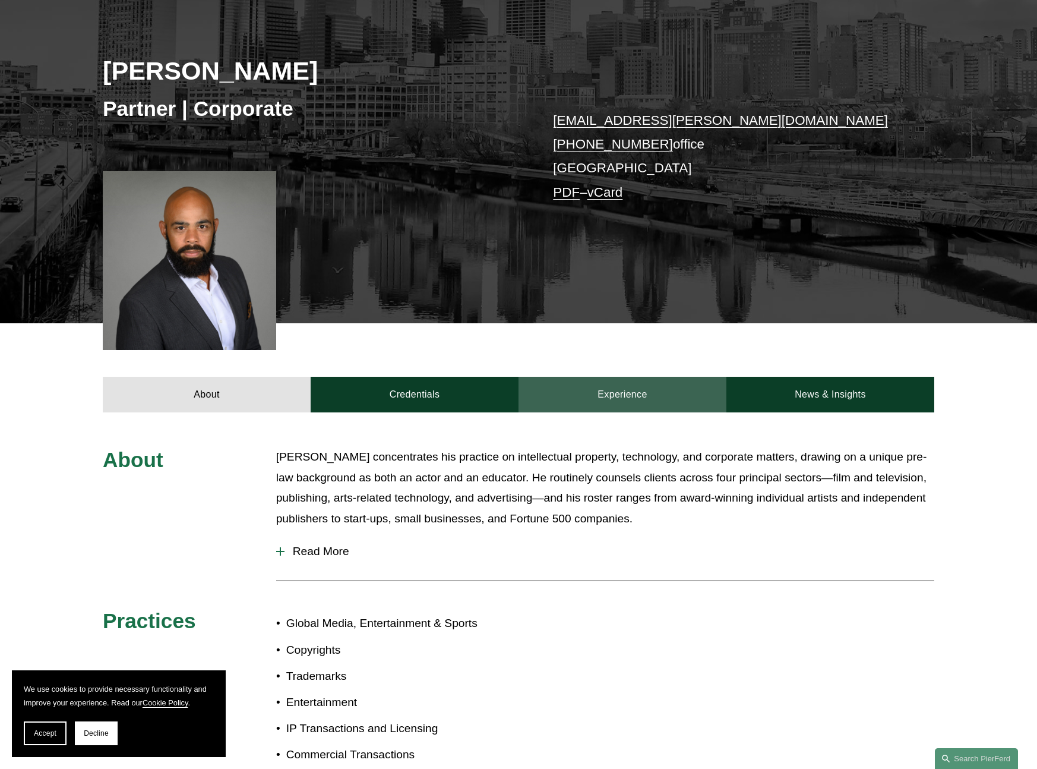
click at [640, 398] on link "Experience" at bounding box center [623, 395] width 208 height 36
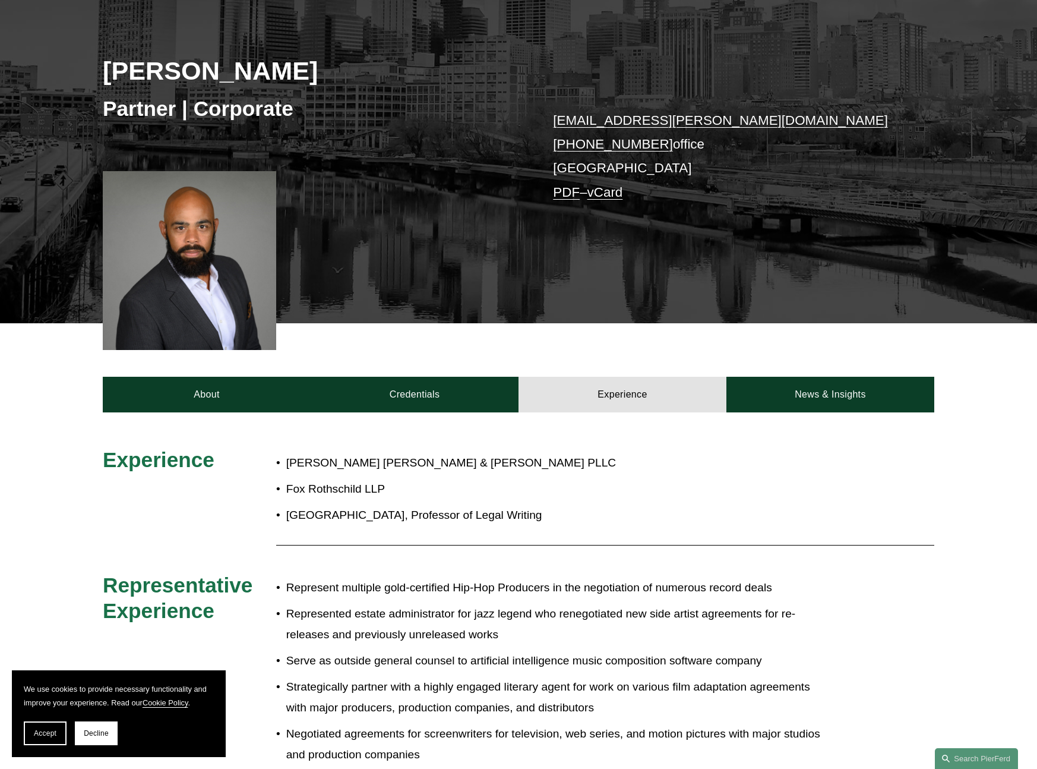
scroll to position [387, 0]
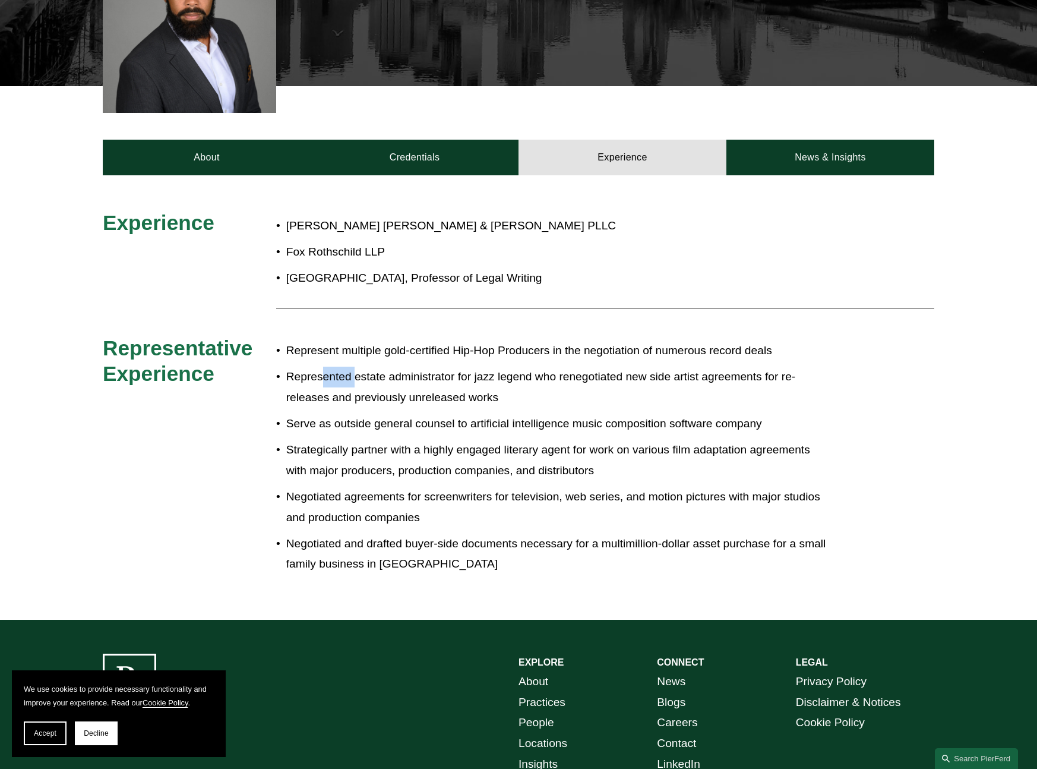
drag, startPoint x: 321, startPoint y: 381, endPoint x: 357, endPoint y: 376, distance: 36.6
click at [357, 376] on p "Represented estate administrator for jazz legend who renegotiated new side arti…" at bounding box center [558, 387] width 544 height 41
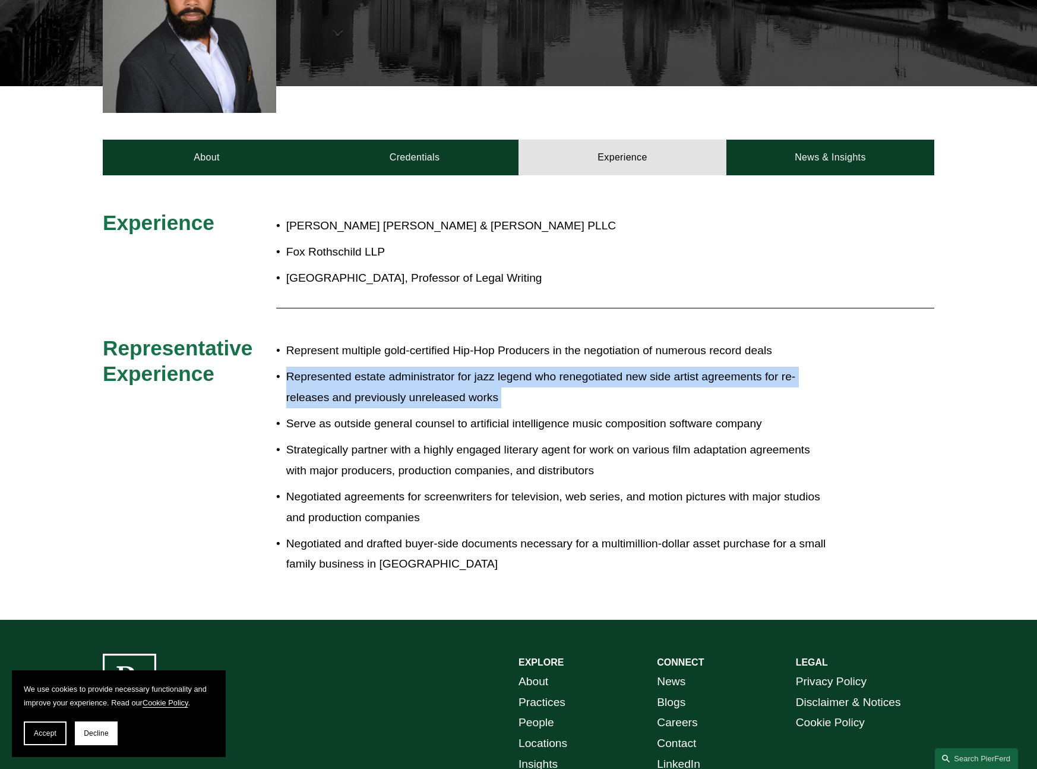
click at [357, 376] on p "Represented estate administrator for jazz legend who renegotiated new side arti…" at bounding box center [558, 387] width 544 height 41
click at [387, 377] on p "Represented estate administrator for jazz legend who renegotiated new side arti…" at bounding box center [558, 387] width 544 height 41
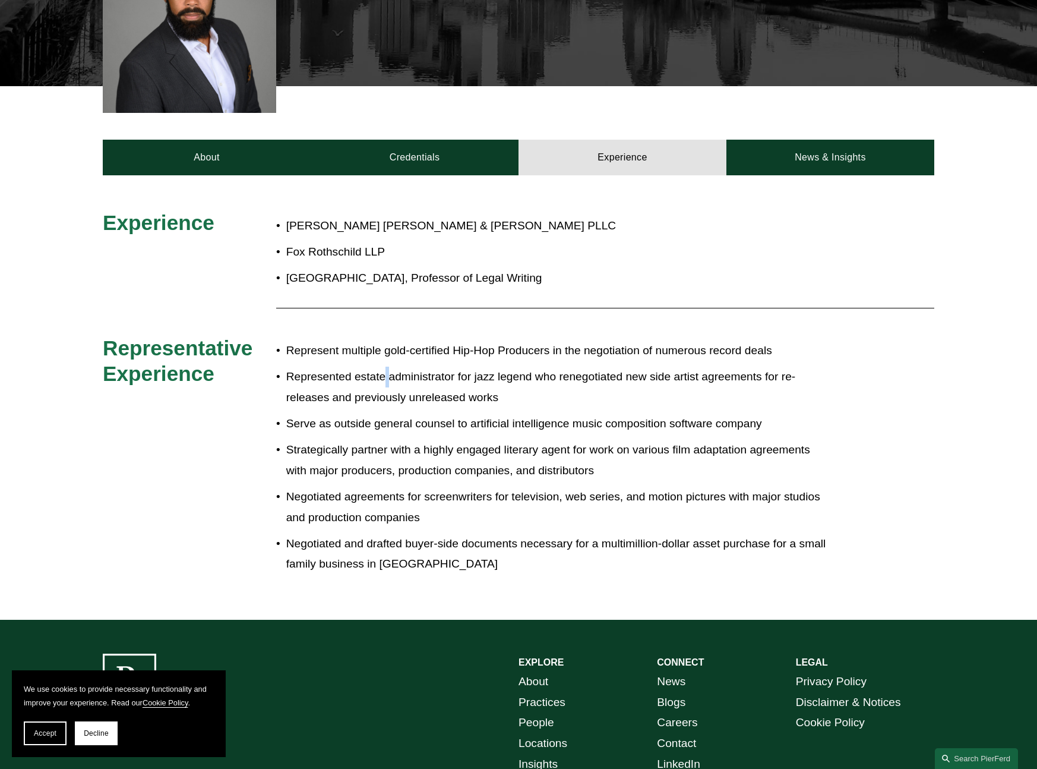
click at [387, 377] on p "Represented estate administrator for jazz legend who renegotiated new side arti…" at bounding box center [558, 387] width 544 height 41
click at [347, 383] on p "Represented estate administrator for jazz legend who renegotiated new side arti…" at bounding box center [558, 387] width 544 height 41
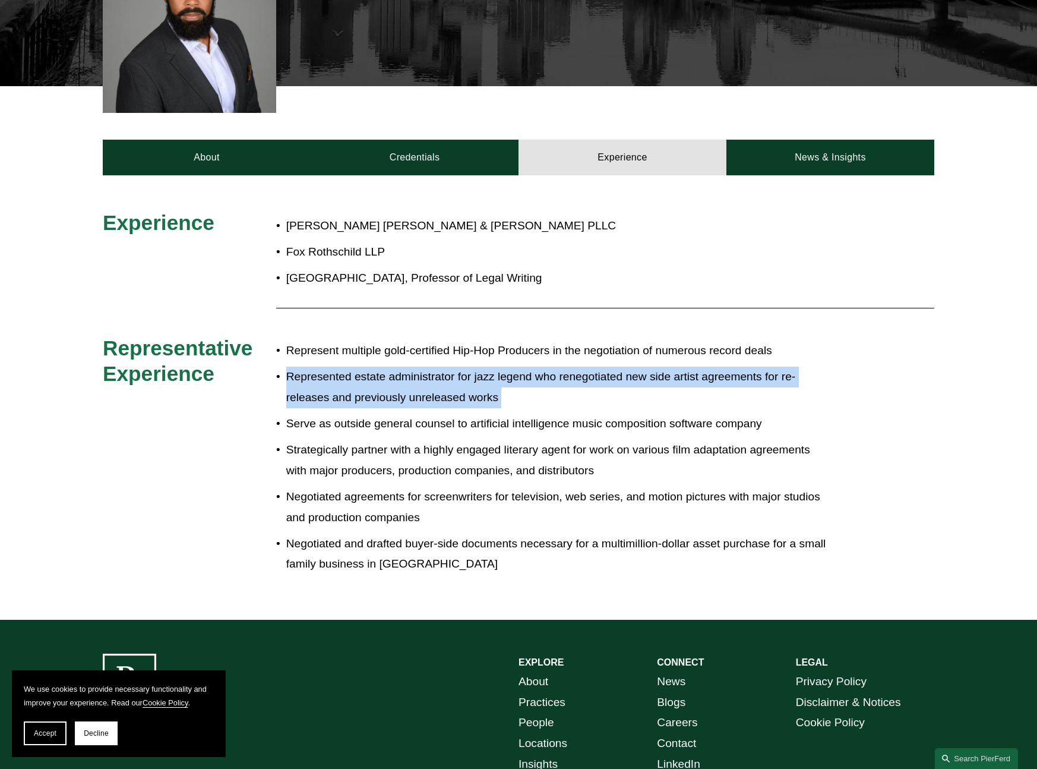
click at [347, 383] on p "Represented estate administrator for jazz legend who renegotiated new side arti…" at bounding box center [558, 387] width 544 height 41
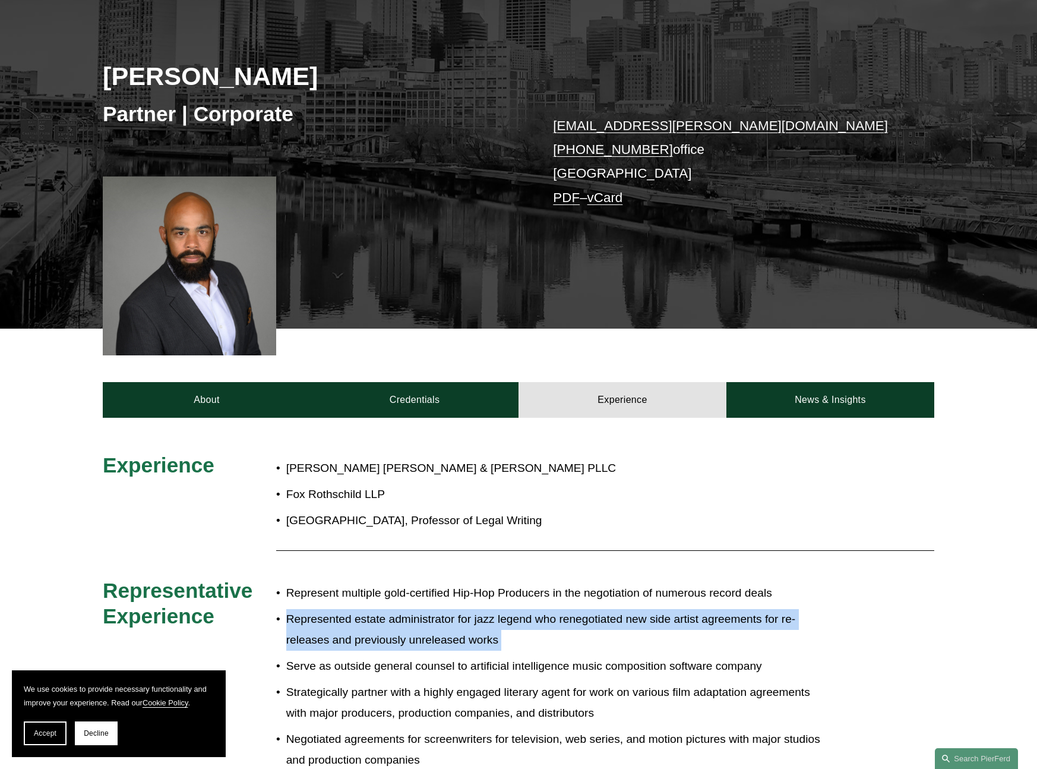
scroll to position [504, 0]
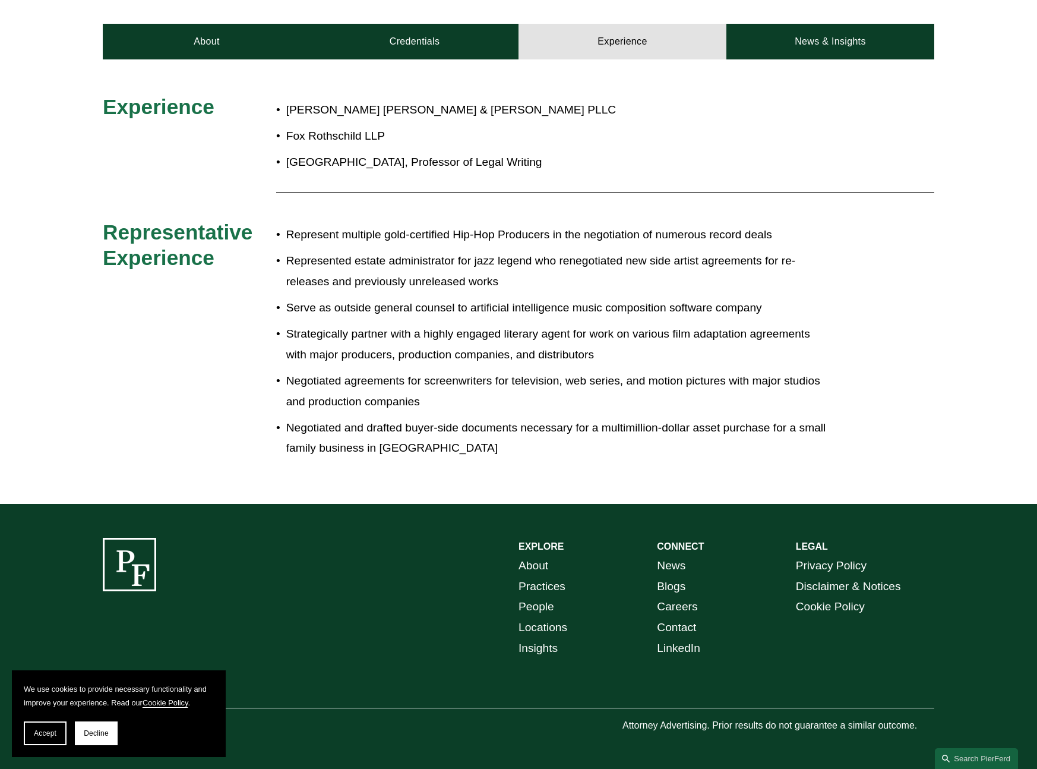
click at [568, 260] on p "Represented estate administrator for jazz legend who renegotiated new side arti…" at bounding box center [558, 271] width 544 height 41
drag, startPoint x: 392, startPoint y: 311, endPoint x: 737, endPoint y: 314, distance: 344.6
click at [737, 314] on p "Serve as outside general counsel to artificial intelligence music composition s…" at bounding box center [558, 308] width 544 height 21
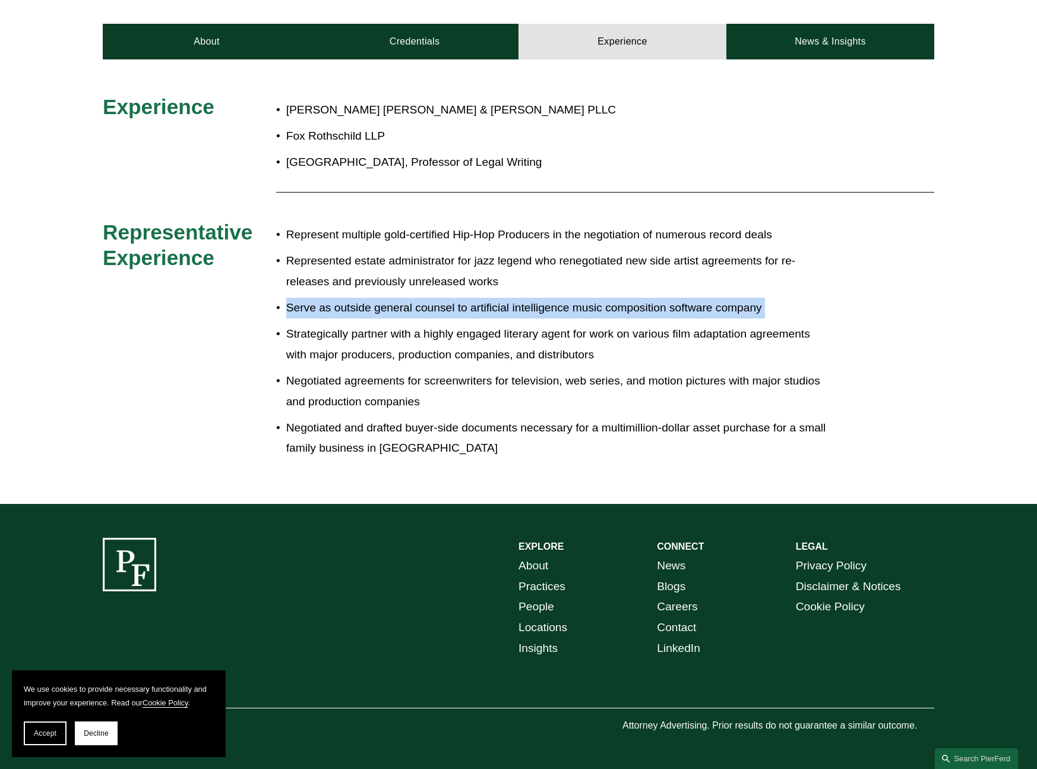
click at [737, 314] on p "Serve as outside general counsel to artificial intelligence music composition s…" at bounding box center [558, 308] width 544 height 21
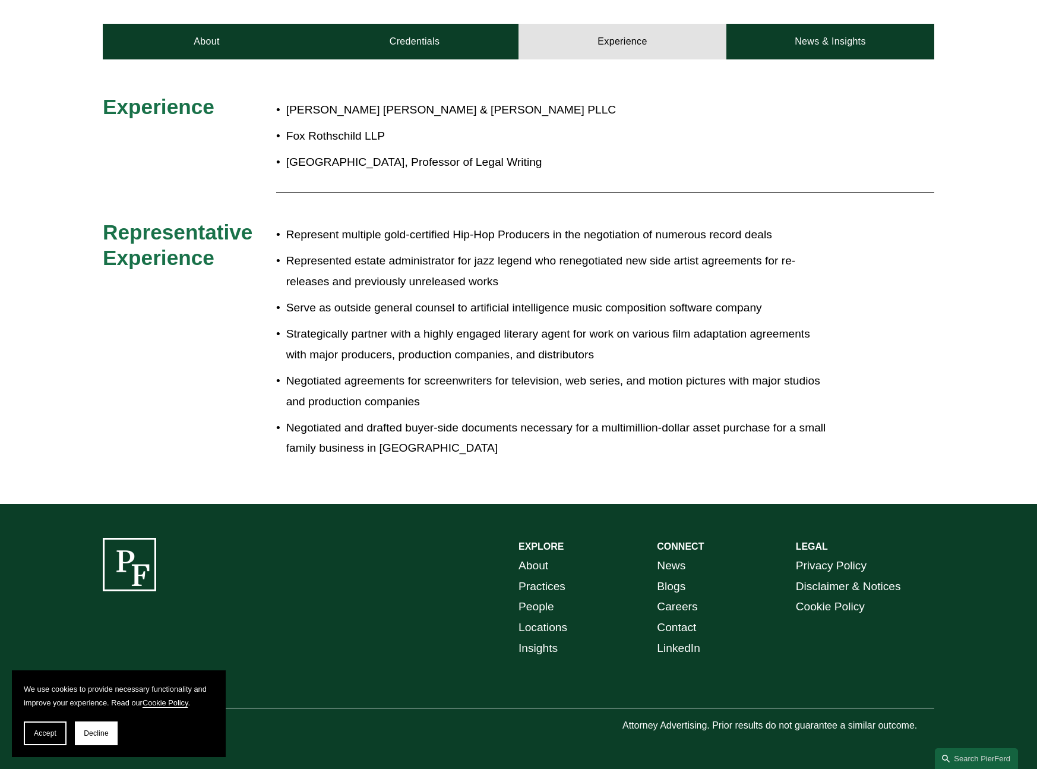
click at [616, 315] on p "Serve as outside general counsel to artificial intelligence music composition s…" at bounding box center [558, 308] width 544 height 21
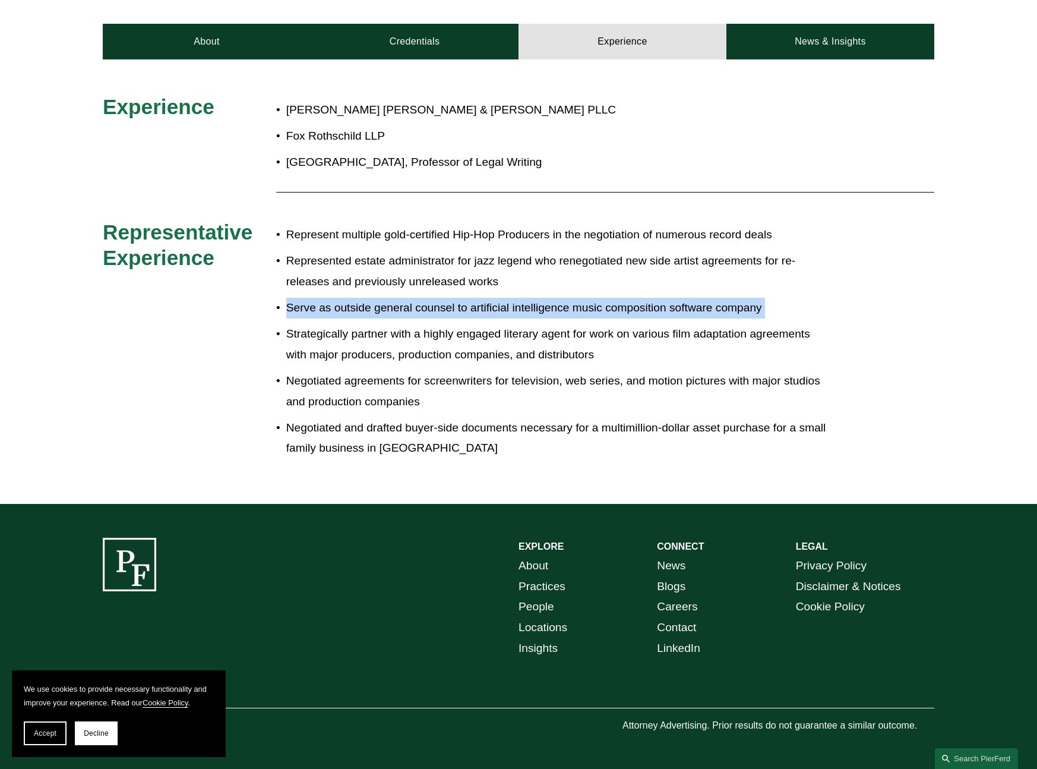
click at [616, 315] on p "Serve as outside general counsel to artificial intelligence music composition s…" at bounding box center [558, 308] width 544 height 21
click at [488, 308] on p "Serve as outside general counsel to artificial intelligence music composition s…" at bounding box center [558, 308] width 544 height 21
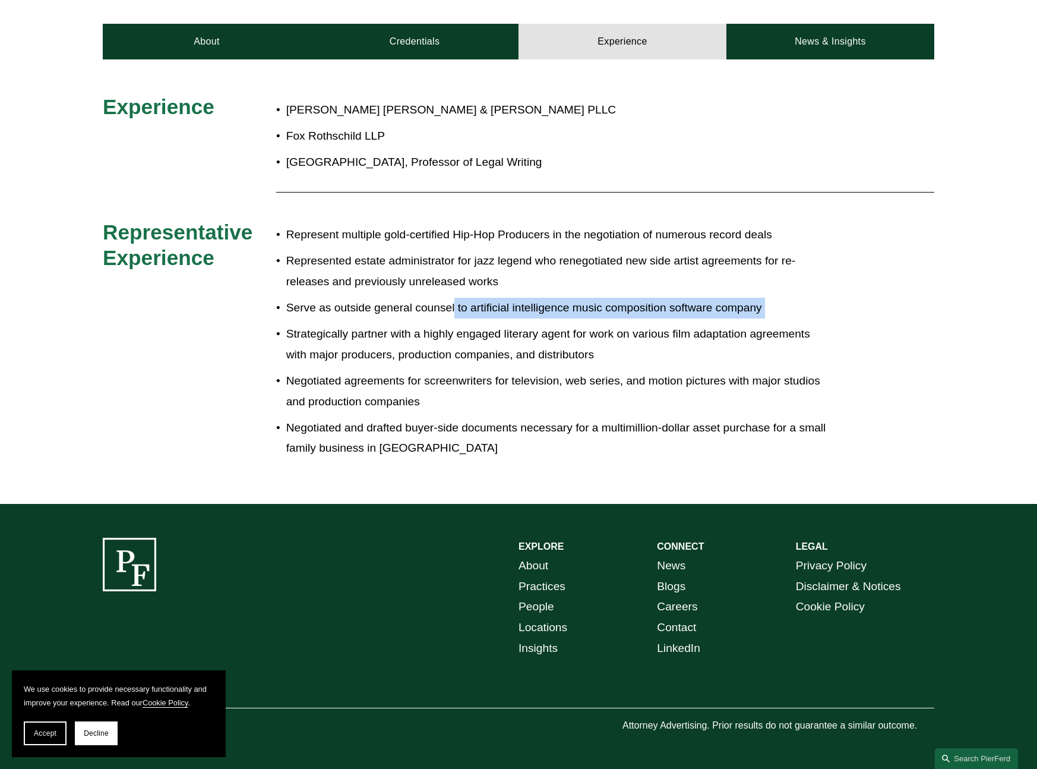
click at [455, 307] on p "Serve as outside general counsel to artificial intelligence music composition s…" at bounding box center [558, 308] width 544 height 21
click at [456, 307] on p "Serve as outside general counsel to artificial intelligence music composition s…" at bounding box center [558, 308] width 544 height 21
click at [431, 308] on p "Serve as outside general counsel to artificial intelligence music composition s…" at bounding box center [558, 308] width 544 height 21
click at [432, 308] on p "Serve as outside general counsel to artificial intelligence music composition s…" at bounding box center [558, 308] width 544 height 21
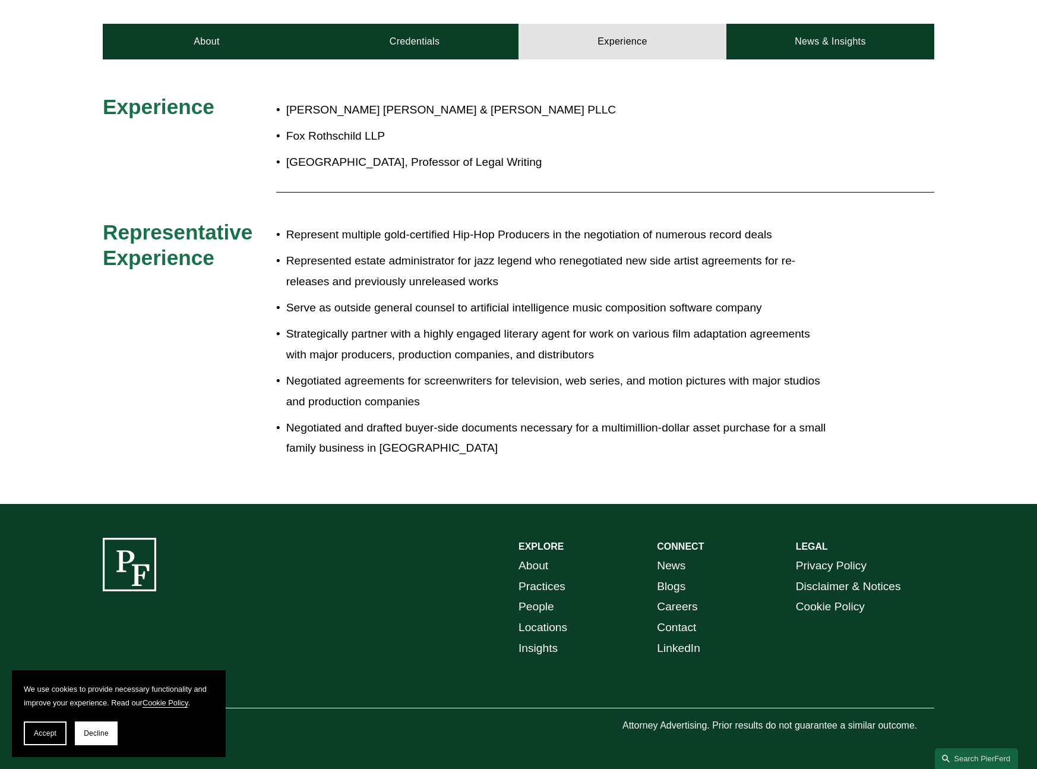
click at [432, 308] on p "Serve as outside general counsel to artificial intelligence music composition s…" at bounding box center [558, 308] width 544 height 21
click at [324, 311] on p "Serve as outside general counsel to artificial intelligence music composition s…" at bounding box center [558, 308] width 544 height 21
click at [346, 306] on p "Serve as outside general counsel to artificial intelligence music composition s…" at bounding box center [558, 308] width 544 height 21
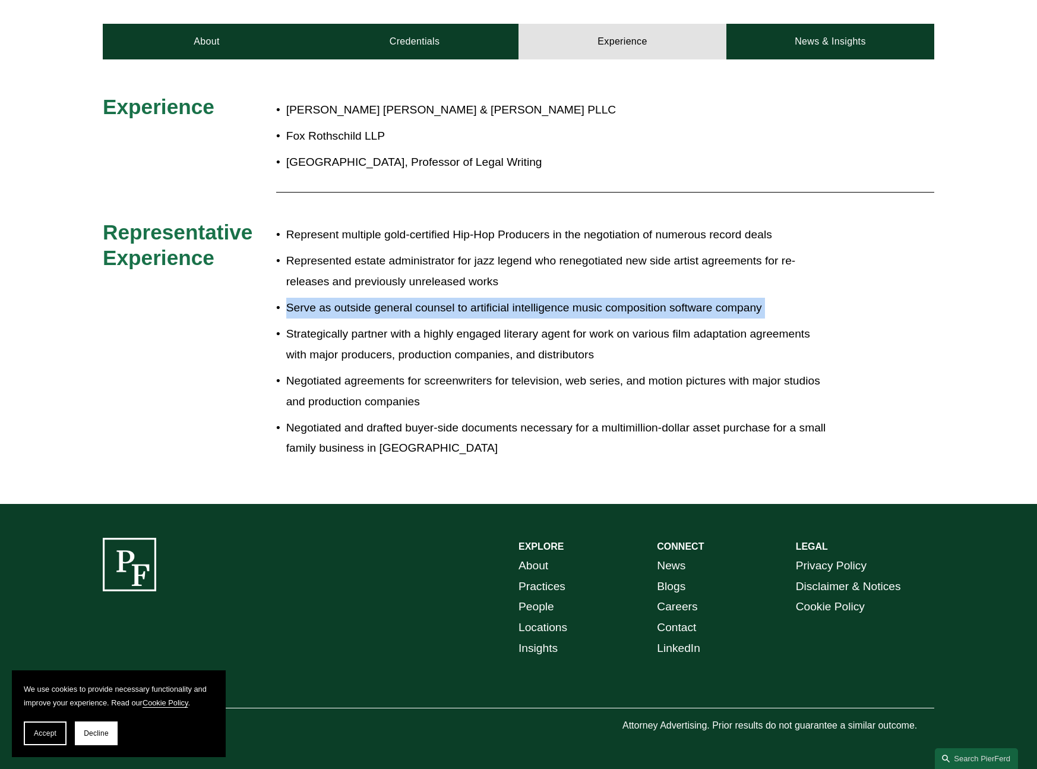
click at [346, 306] on p "Serve as outside general counsel to artificial intelligence music composition s…" at bounding box center [558, 308] width 544 height 21
click at [311, 307] on p "Serve as outside general counsel to artificial intelligence music composition s…" at bounding box center [558, 308] width 544 height 21
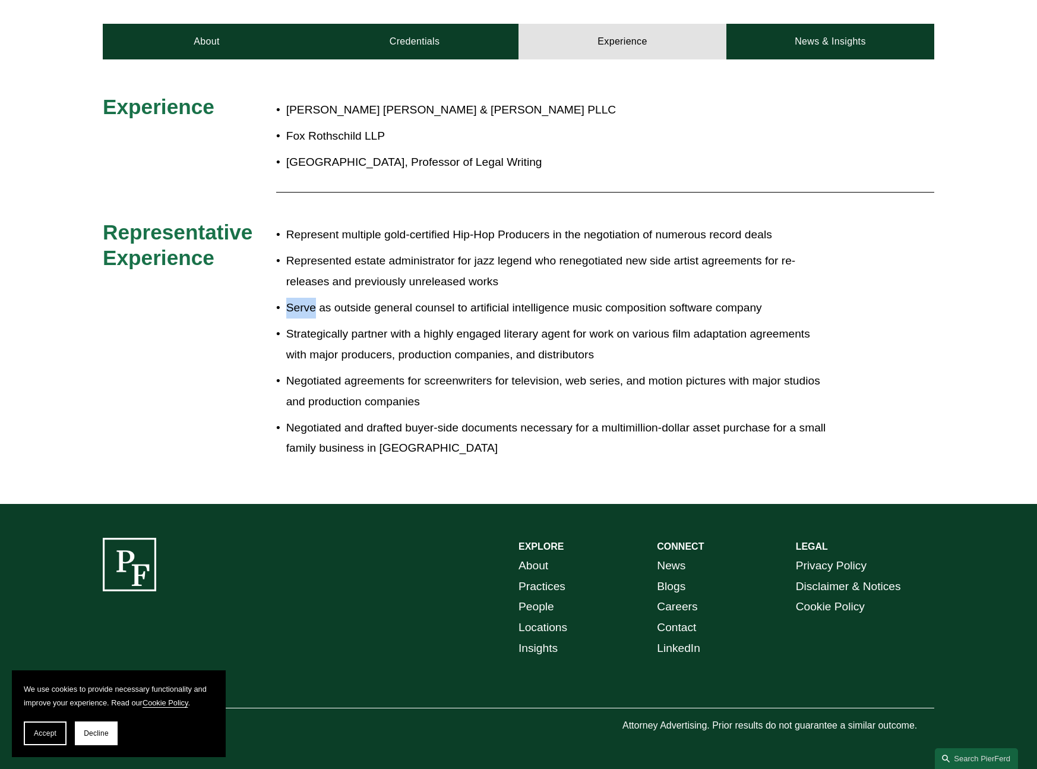
click at [311, 307] on p "Serve as outside general counsel to artificial intelligence music composition s…" at bounding box center [558, 308] width 544 height 21
click at [347, 301] on p "Serve as outside general counsel to artificial intelligence music composition s…" at bounding box center [558, 308] width 544 height 21
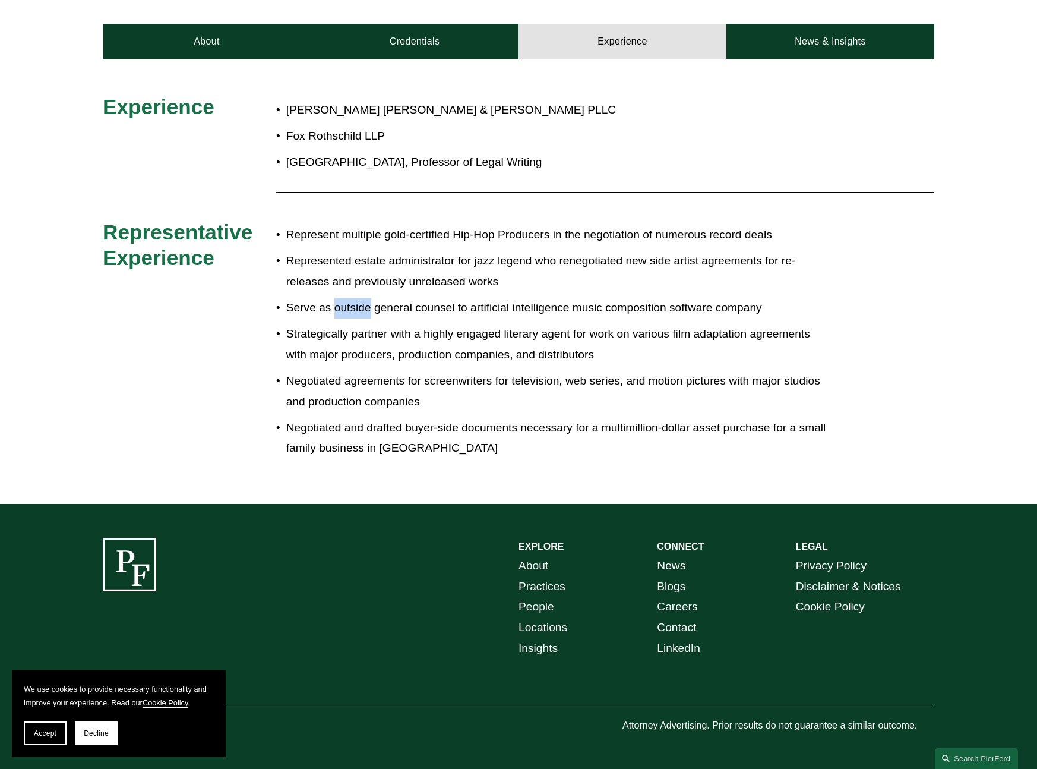
click at [347, 301] on p "Serve as outside general counsel to artificial intelligence music composition s…" at bounding box center [558, 308] width 544 height 21
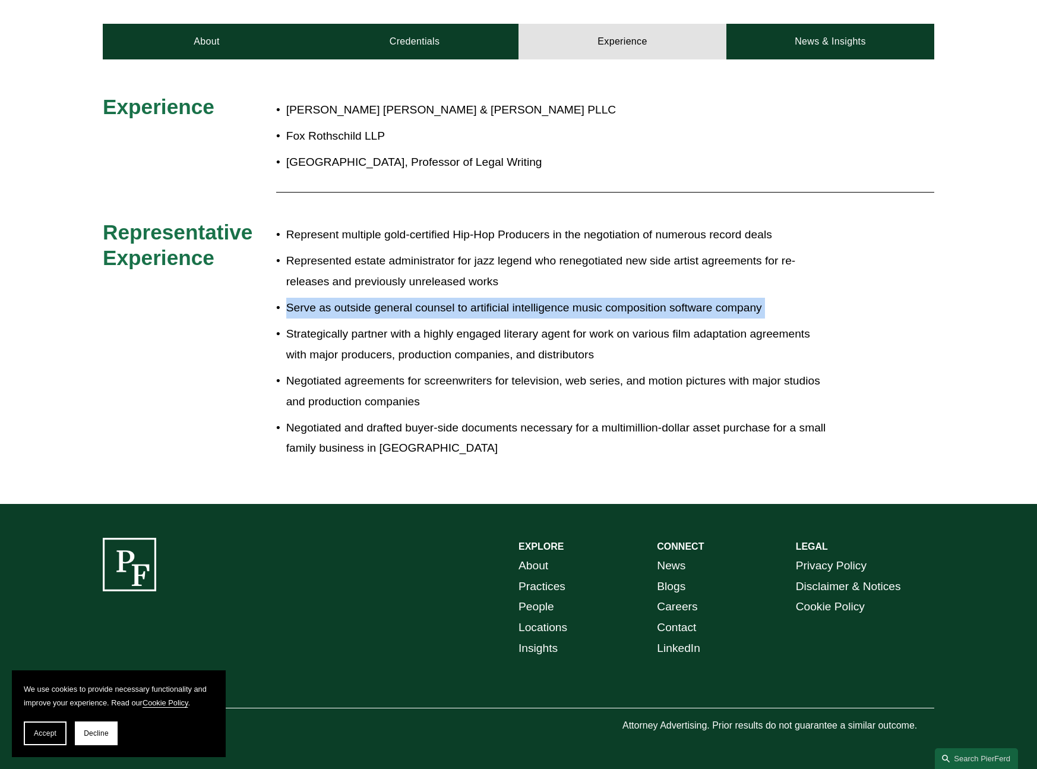
drag, startPoint x: 347, startPoint y: 301, endPoint x: 334, endPoint y: 308, distance: 14.6
click at [348, 301] on p "Serve as outside general counsel to artificial intelligence music composition s…" at bounding box center [558, 308] width 544 height 21
click at [320, 308] on p "Serve as outside general counsel to artificial intelligence music composition s…" at bounding box center [558, 308] width 544 height 21
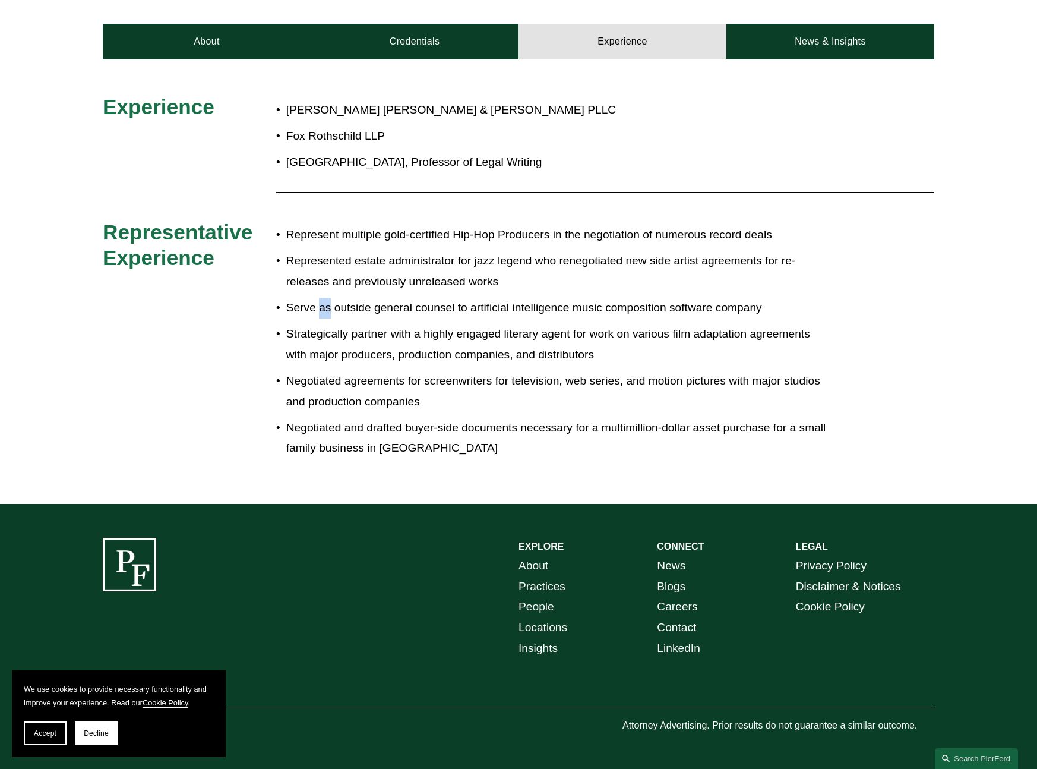
click at [320, 307] on p "Serve as outside general counsel to artificial intelligence music composition s…" at bounding box center [558, 308] width 544 height 21
click at [307, 307] on p "Serve as outside general counsel to artificial intelligence music composition s…" at bounding box center [558, 308] width 544 height 21
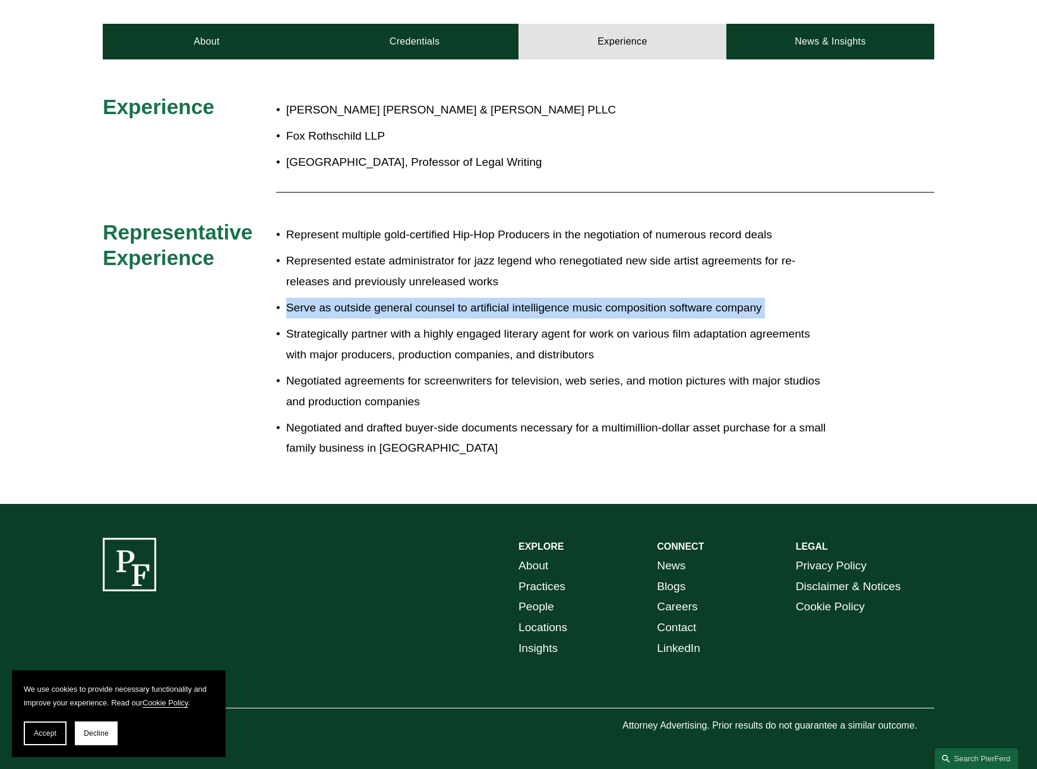
click at [307, 306] on p "Serve as outside general counsel to artificial intelligence music composition s…" at bounding box center [558, 308] width 544 height 21
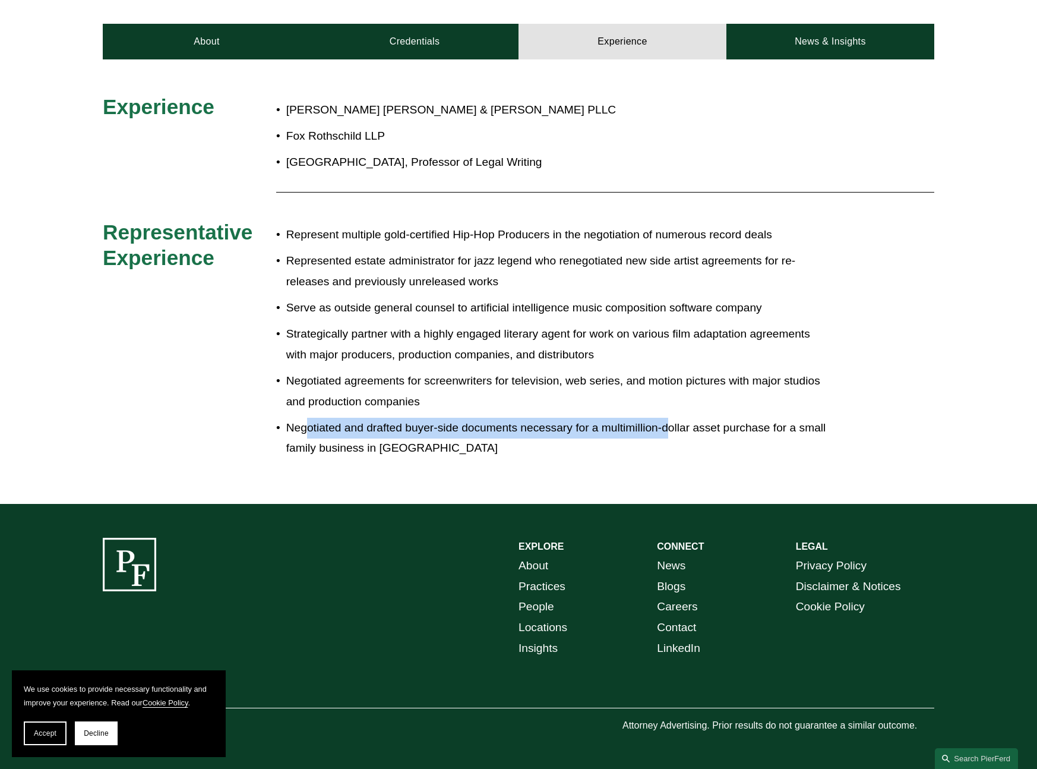
drag, startPoint x: 311, startPoint y: 427, endPoint x: 672, endPoint y: 430, distance: 360.7
click at [672, 430] on p "Negotiated and drafted buyer-side documents necessary for a multimillion-dollar…" at bounding box center [558, 438] width 544 height 41
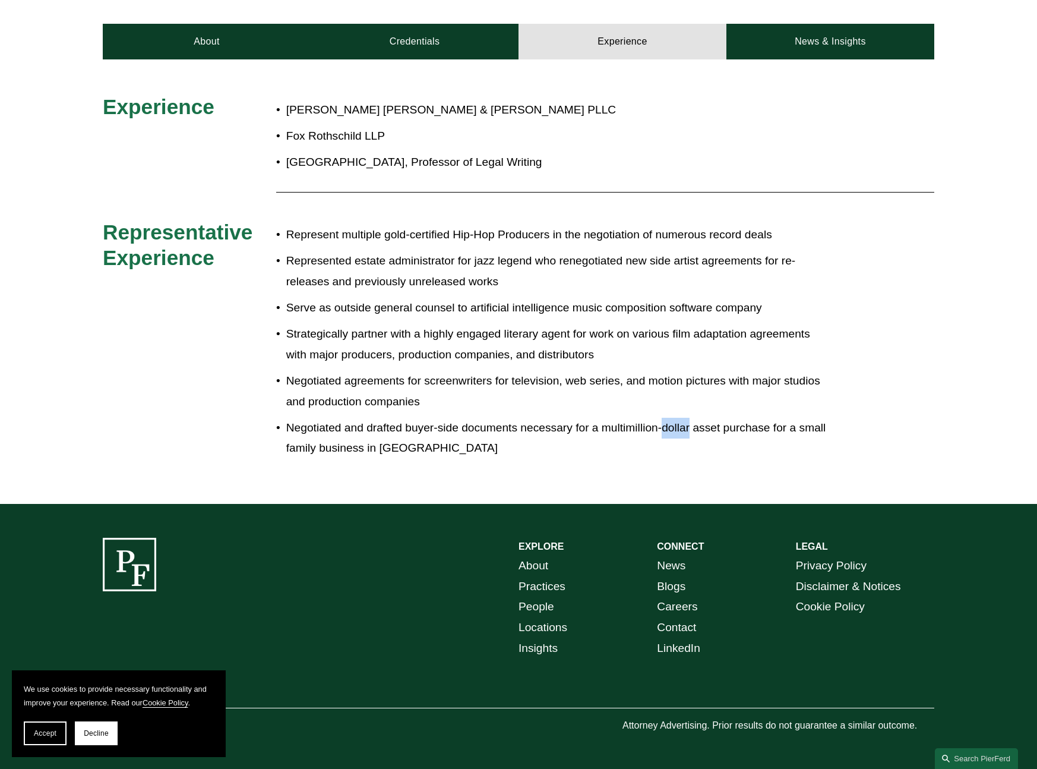
click at [672, 430] on p "Negotiated and drafted buyer-side documents necessary for a multimillion-dollar…" at bounding box center [558, 438] width 544 height 41
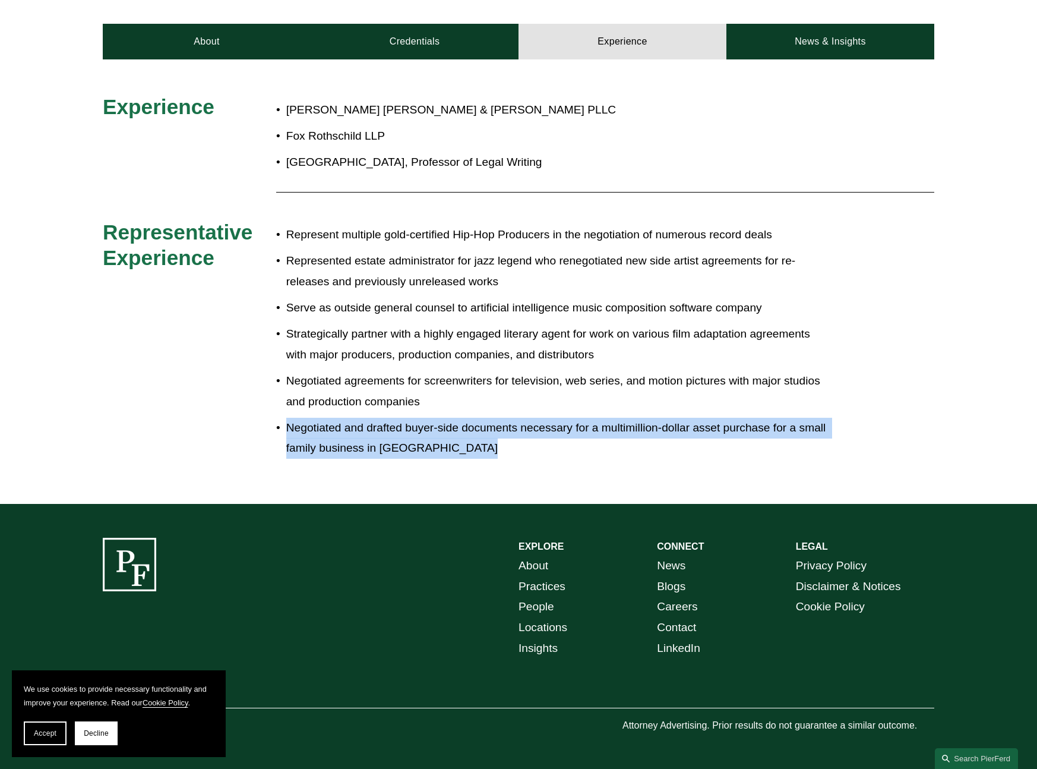
click at [672, 430] on p "Negotiated and drafted buyer-side documents necessary for a multimillion-dollar…" at bounding box center [558, 438] width 544 height 41
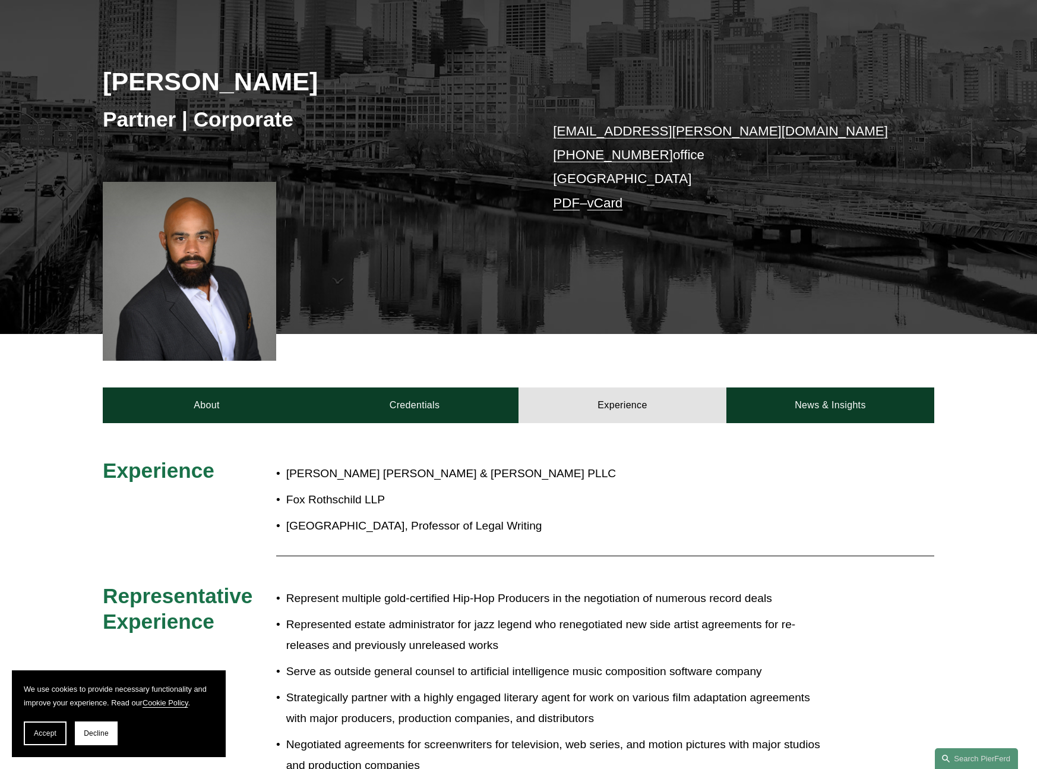
scroll to position [0, 0]
